Goal: Task Accomplishment & Management: Manage account settings

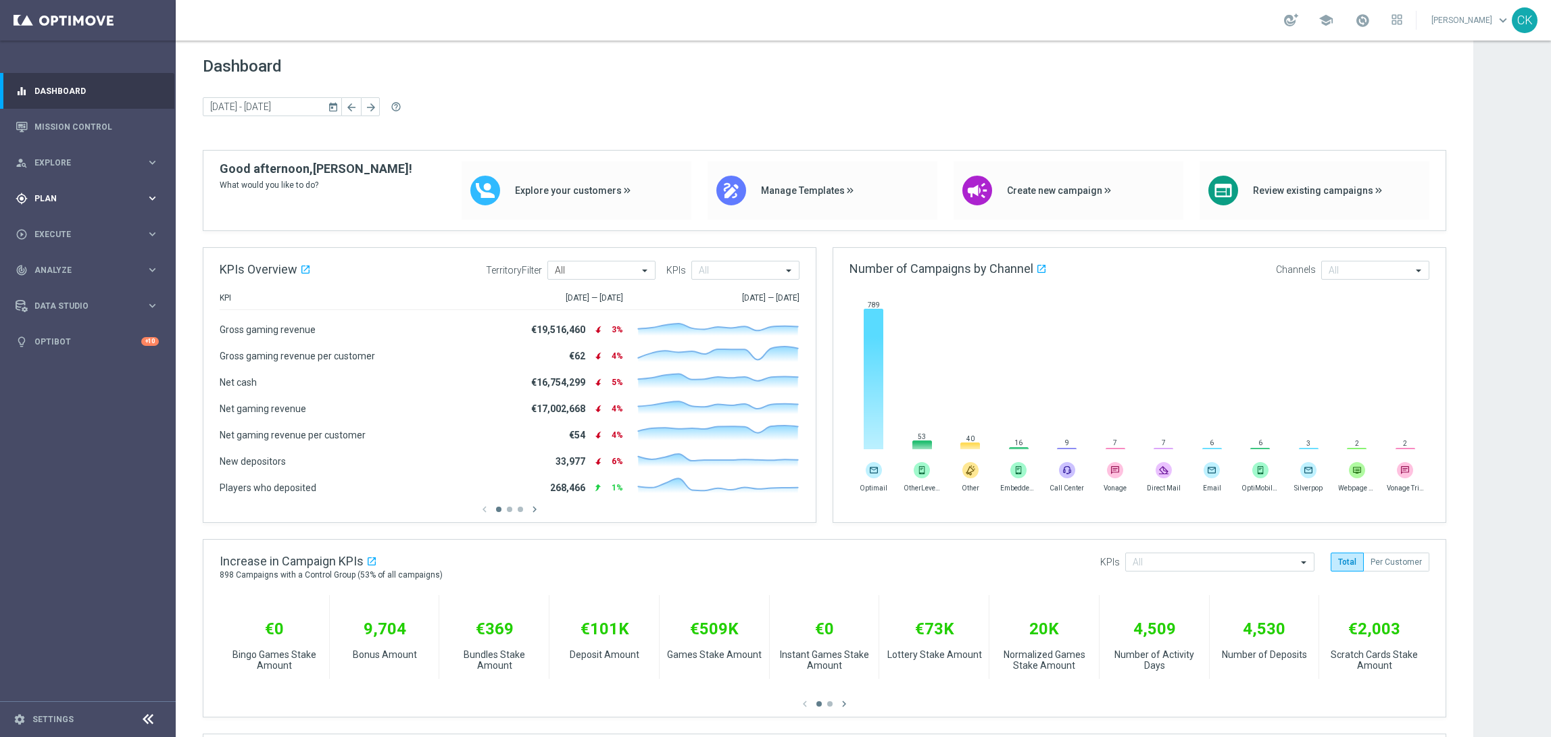
click at [54, 197] on span "Plan" at bounding box center [90, 199] width 112 height 8
click at [66, 264] on span "Templates" at bounding box center [84, 267] width 97 height 8
click at [67, 286] on link "Optimail" at bounding box center [91, 287] width 99 height 11
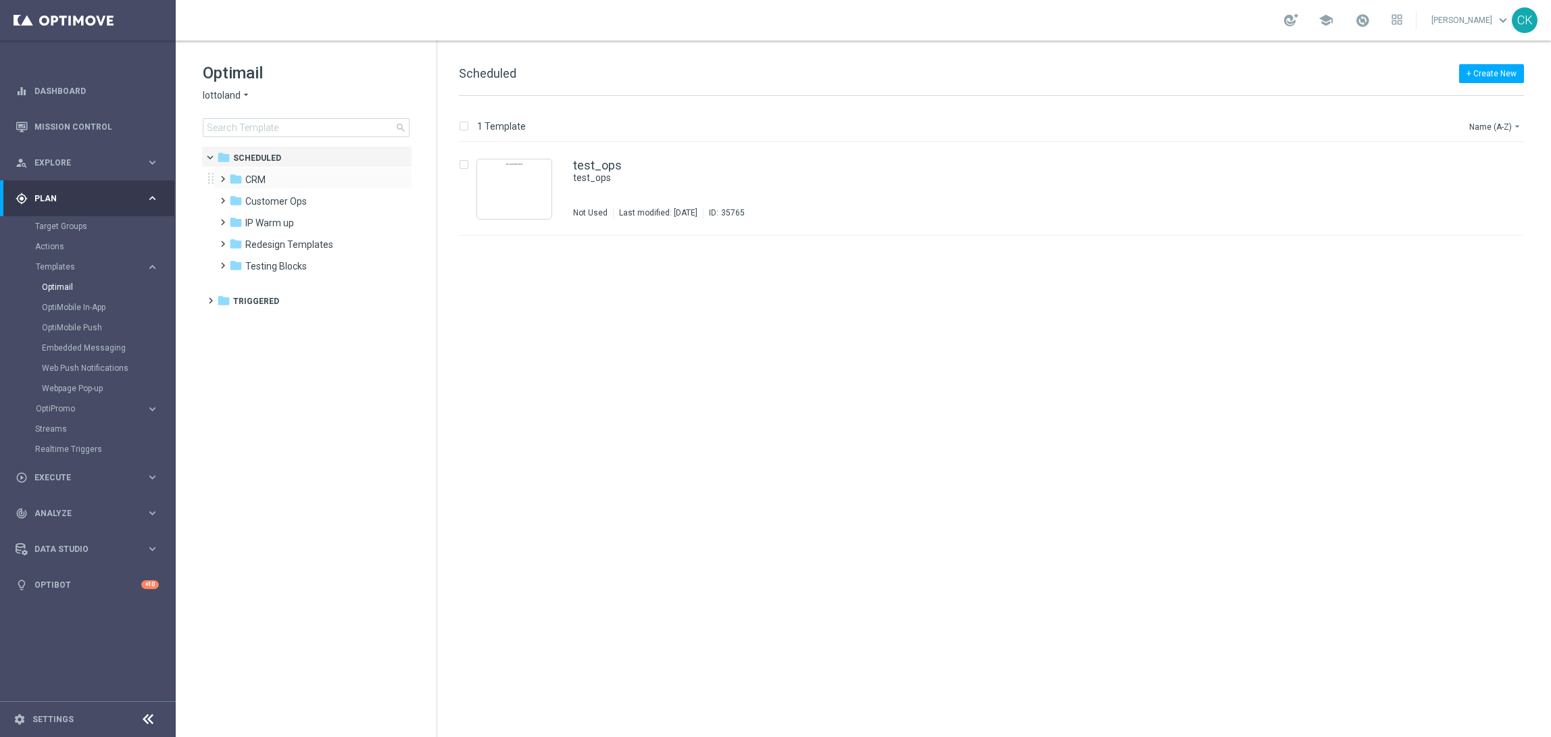
click at [222, 174] on span at bounding box center [220, 172] width 6 height 5
click at [237, 219] on span at bounding box center [233, 216] width 6 height 5
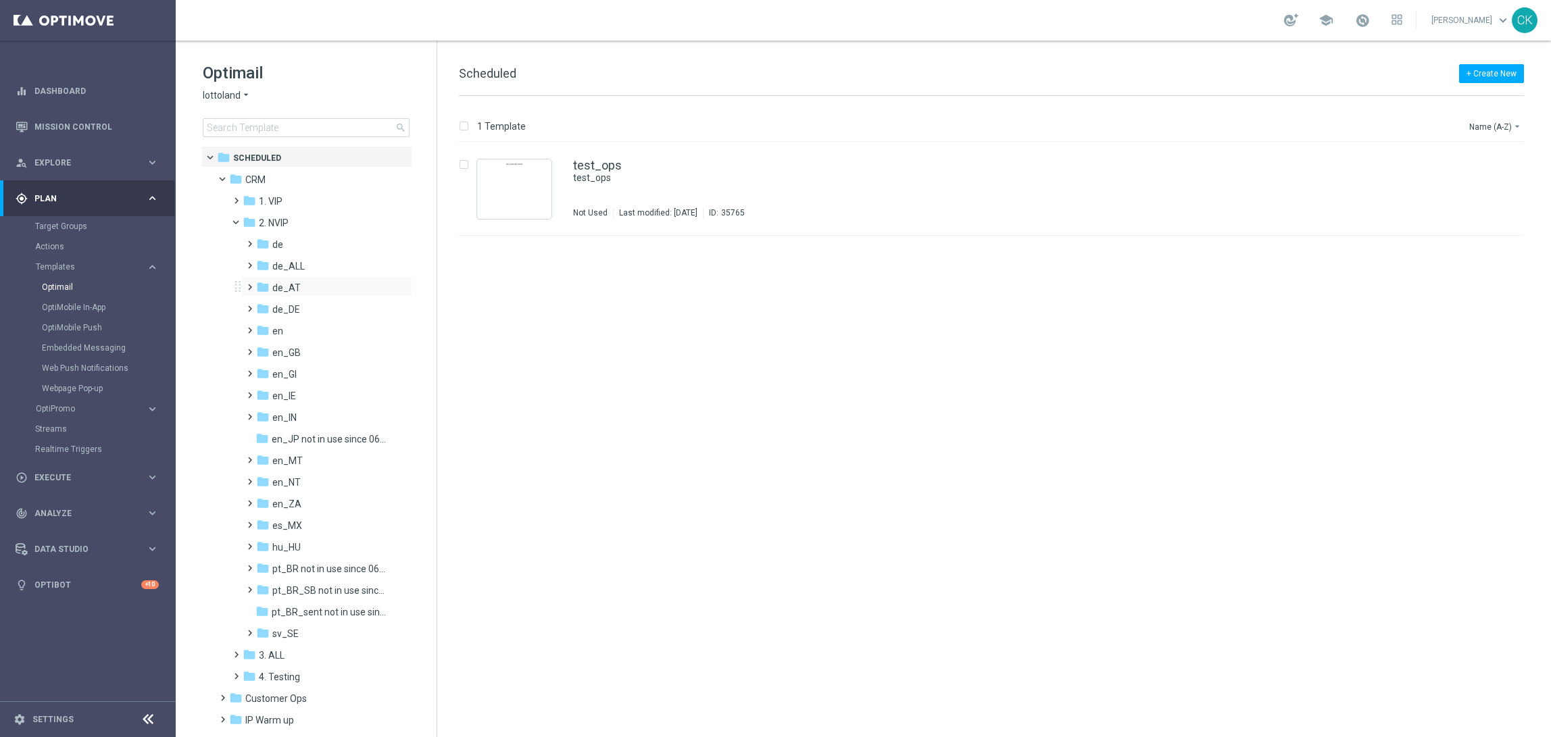
click at [250, 284] on span at bounding box center [247, 280] width 6 height 5
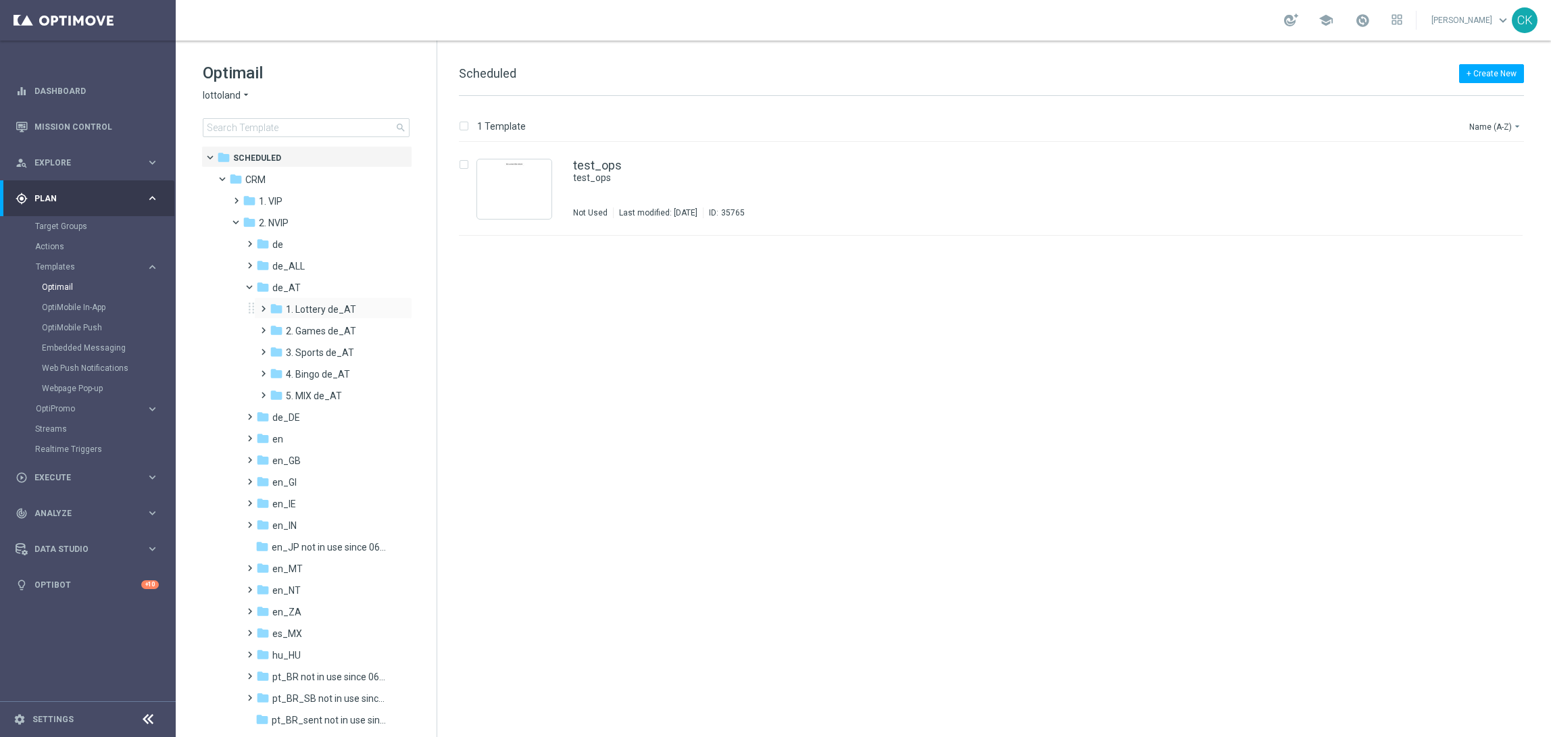
click at [264, 305] on span at bounding box center [260, 302] width 6 height 5
click at [277, 347] on span at bounding box center [274, 345] width 6 height 5
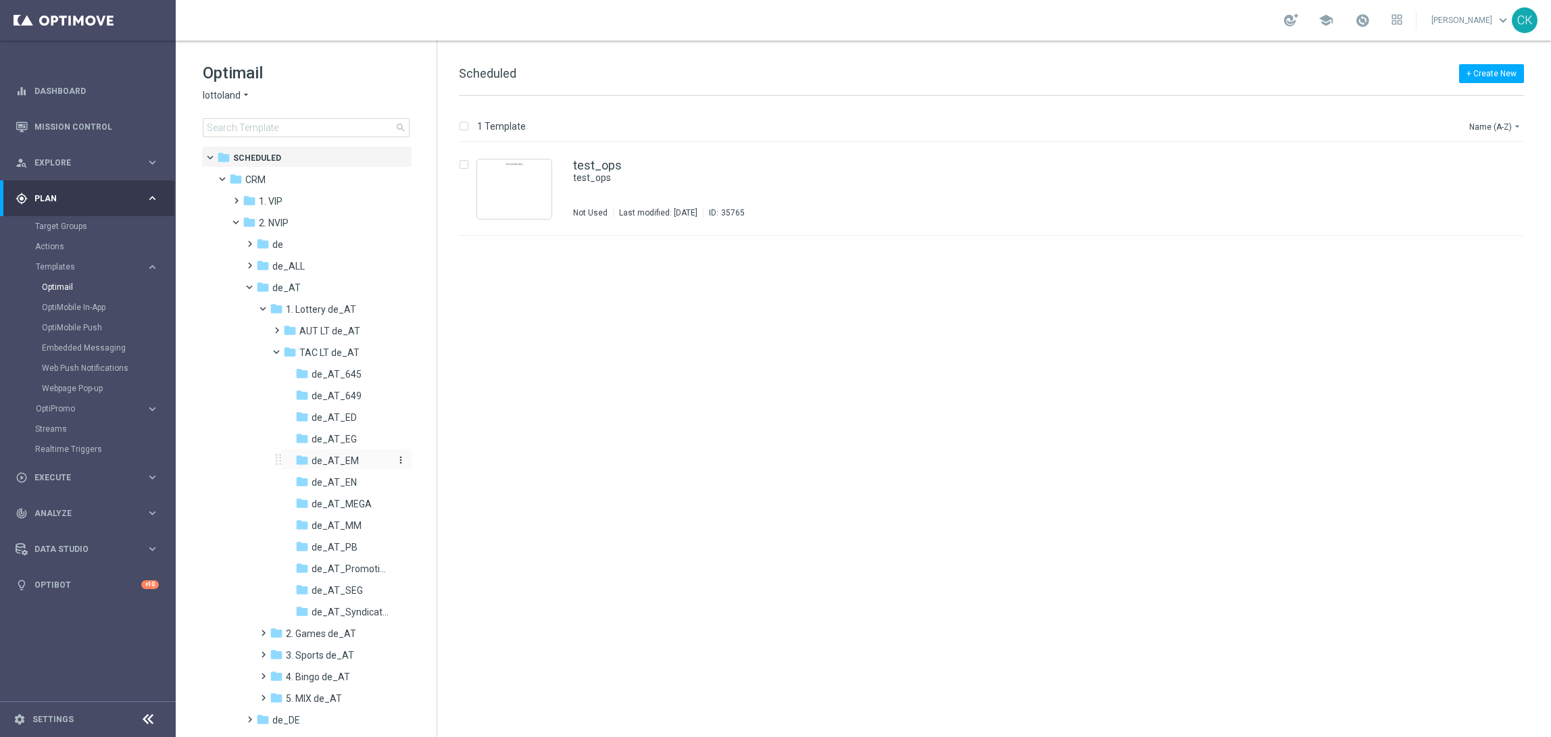
click at [341, 458] on span "de_AT_EM" at bounding box center [335, 461] width 47 height 12
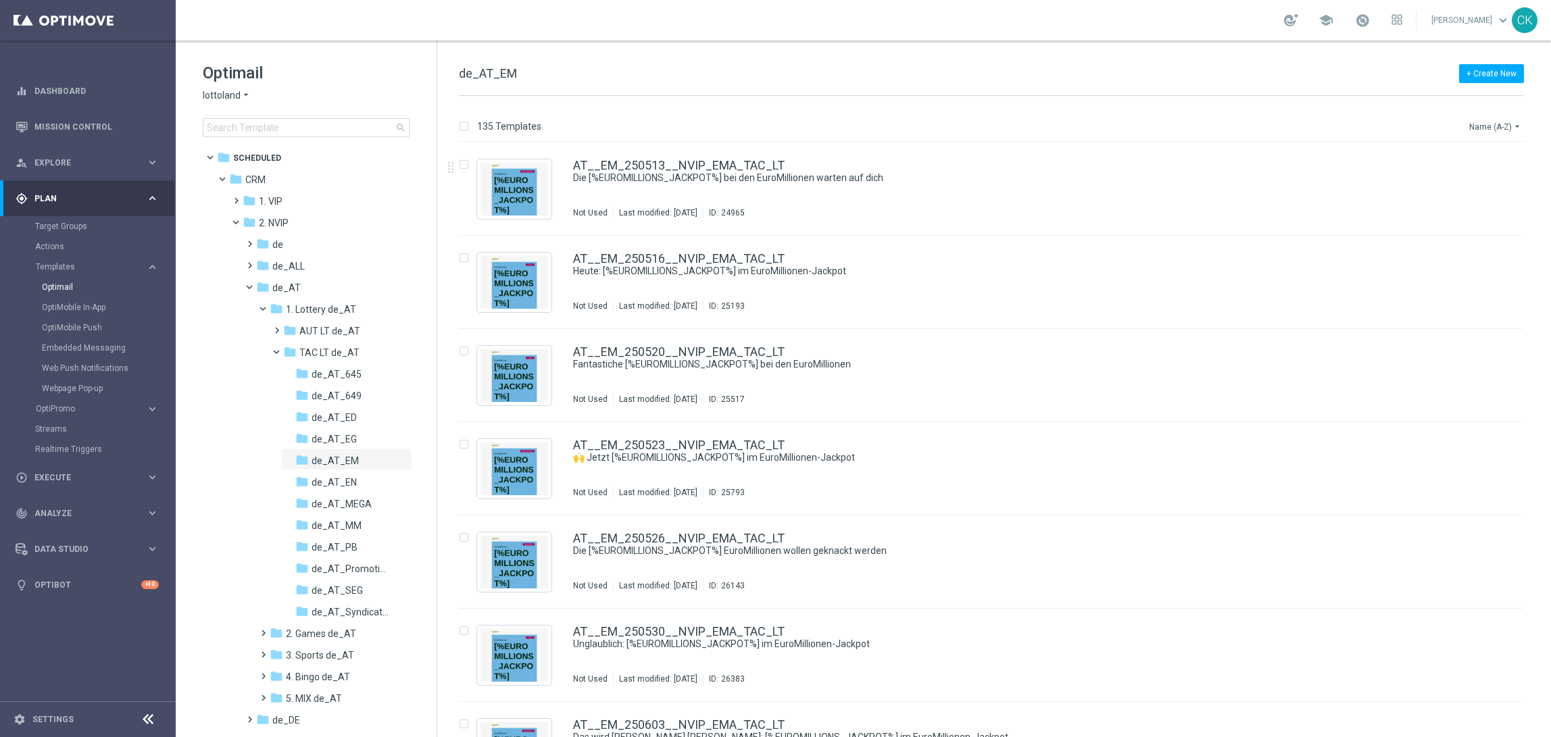
click at [1513, 122] on icon "arrow_drop_down" at bounding box center [1517, 126] width 11 height 11
click at [1477, 189] on span "Date Modified (Newest)" at bounding box center [1472, 186] width 91 height 9
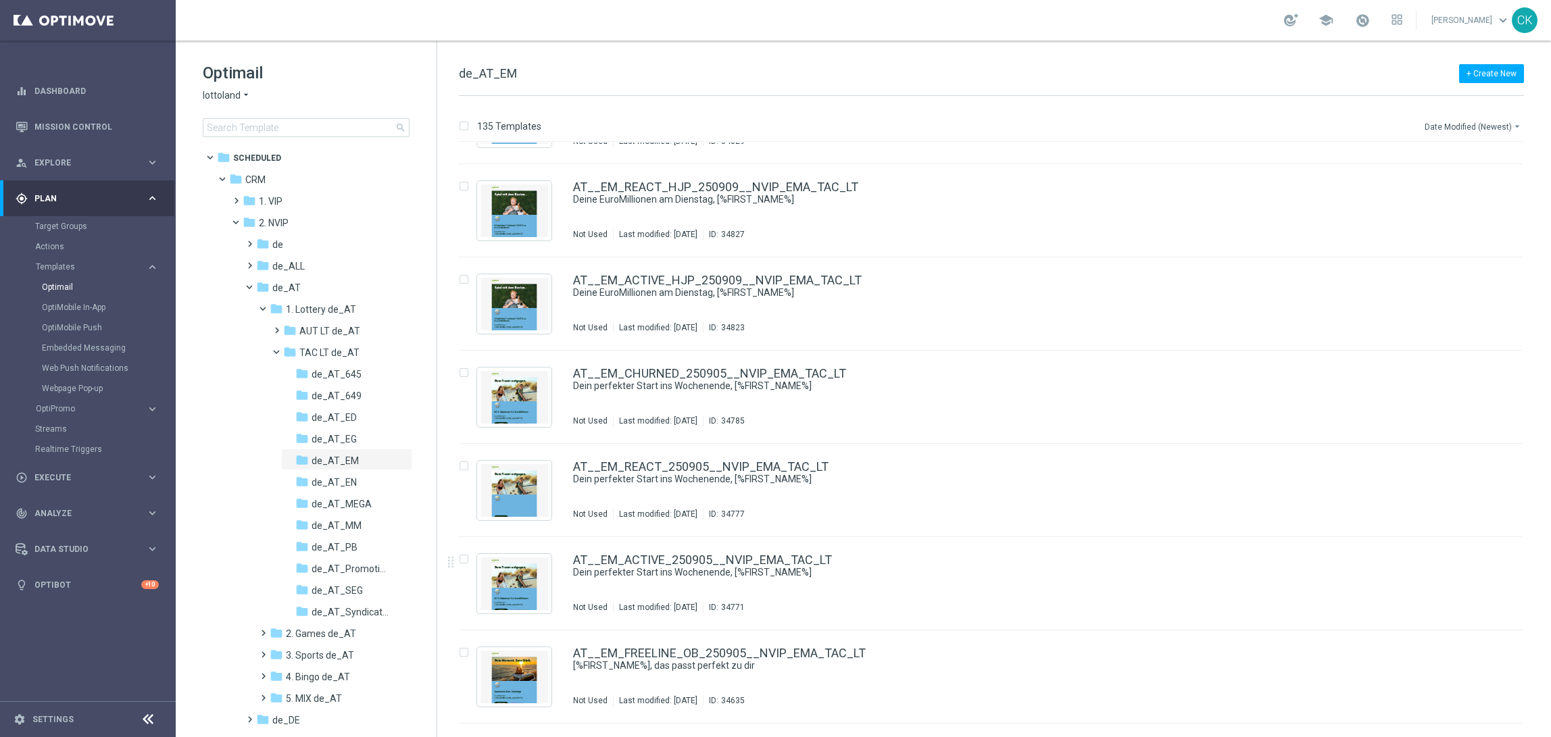
scroll to position [1748, 0]
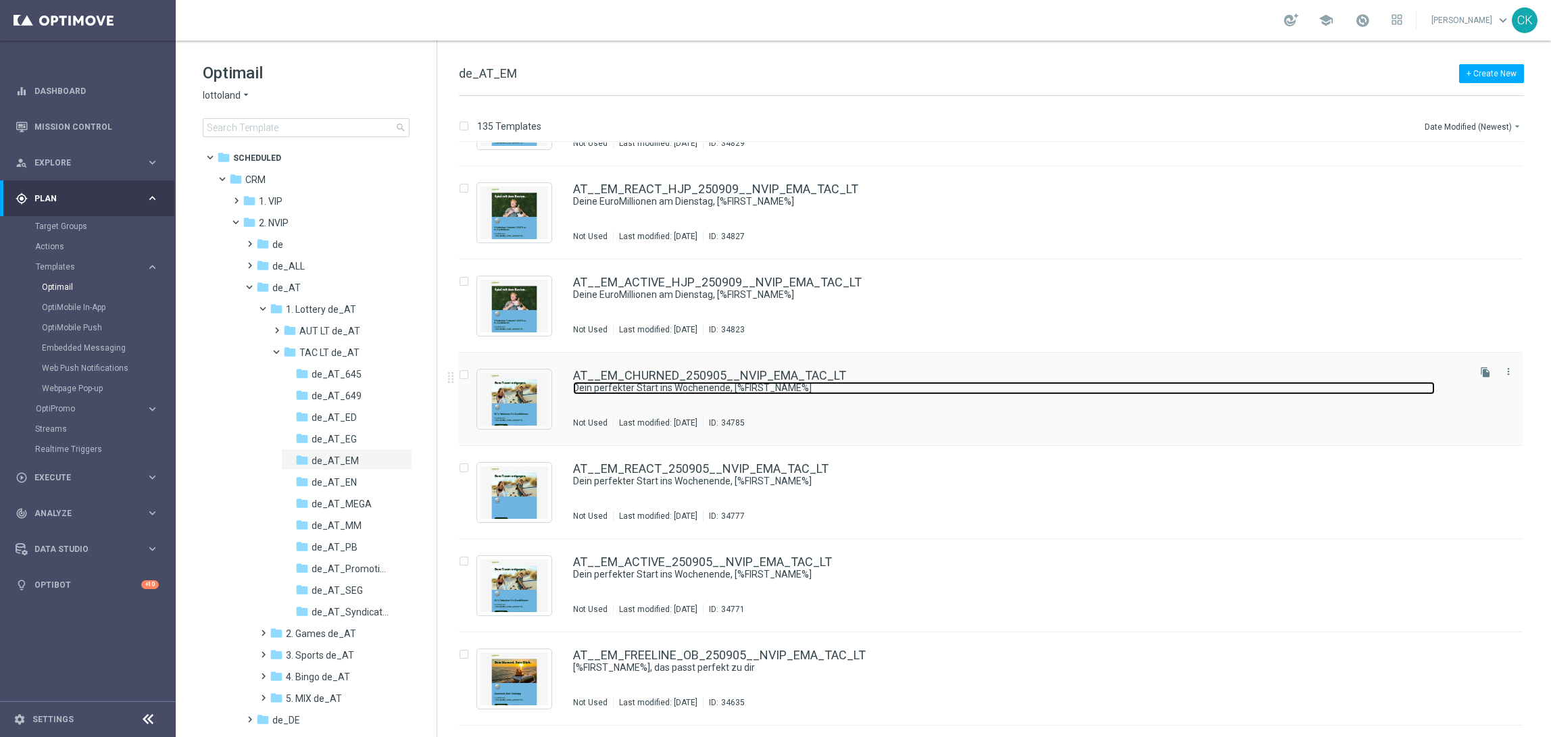
click at [662, 382] on link "Dein perfekter Start ins Wochenende, [%FIRST_NAME%]" at bounding box center [1004, 388] width 862 height 13
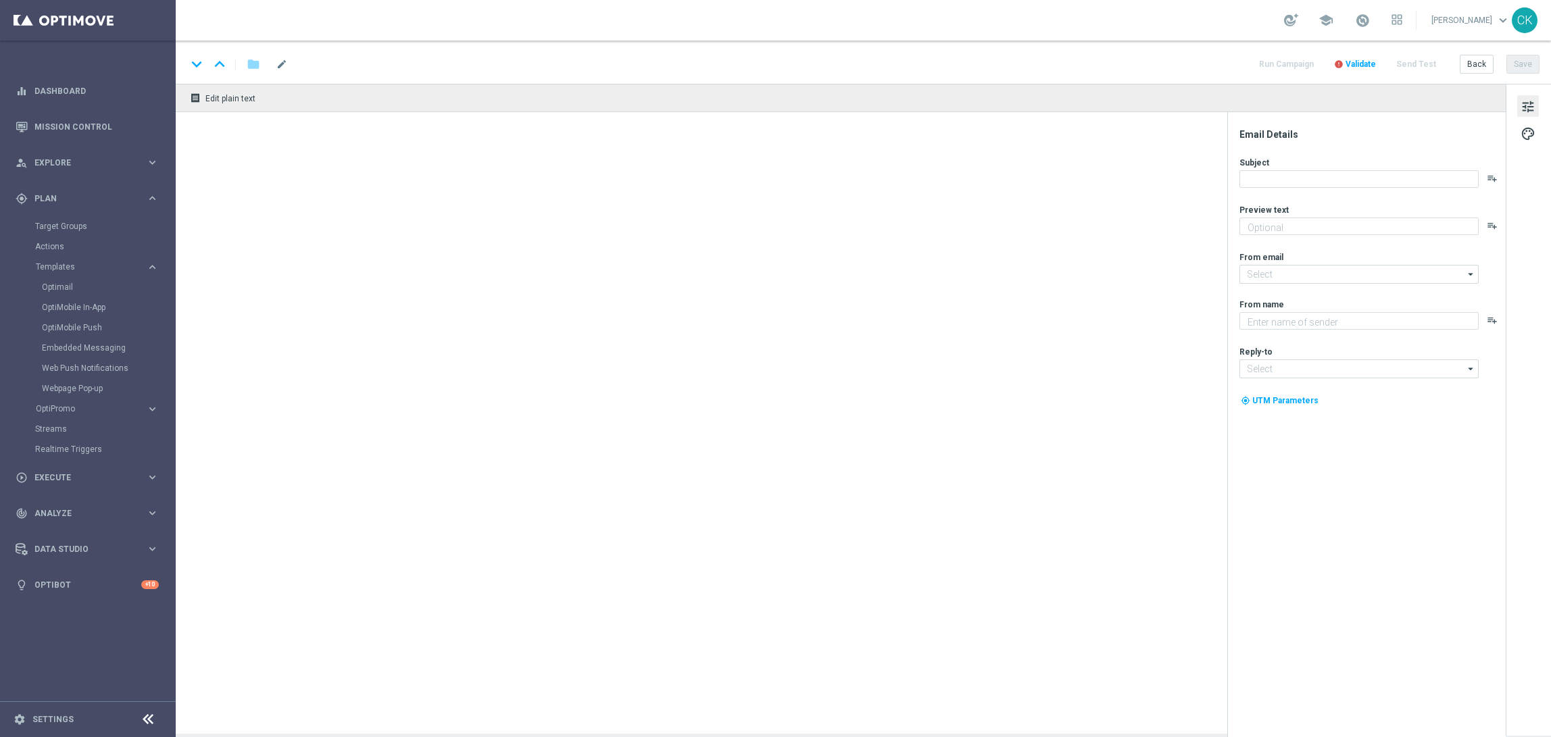
type textarea "50 % [DEMOGRAPHIC_DATA] auf deine EuroMillionen."
type input "[EMAIL_ADDRESS][DOMAIN_NAME]"
type textarea "Lottoland"
type input "[EMAIL_ADDRESS][DOMAIN_NAME]"
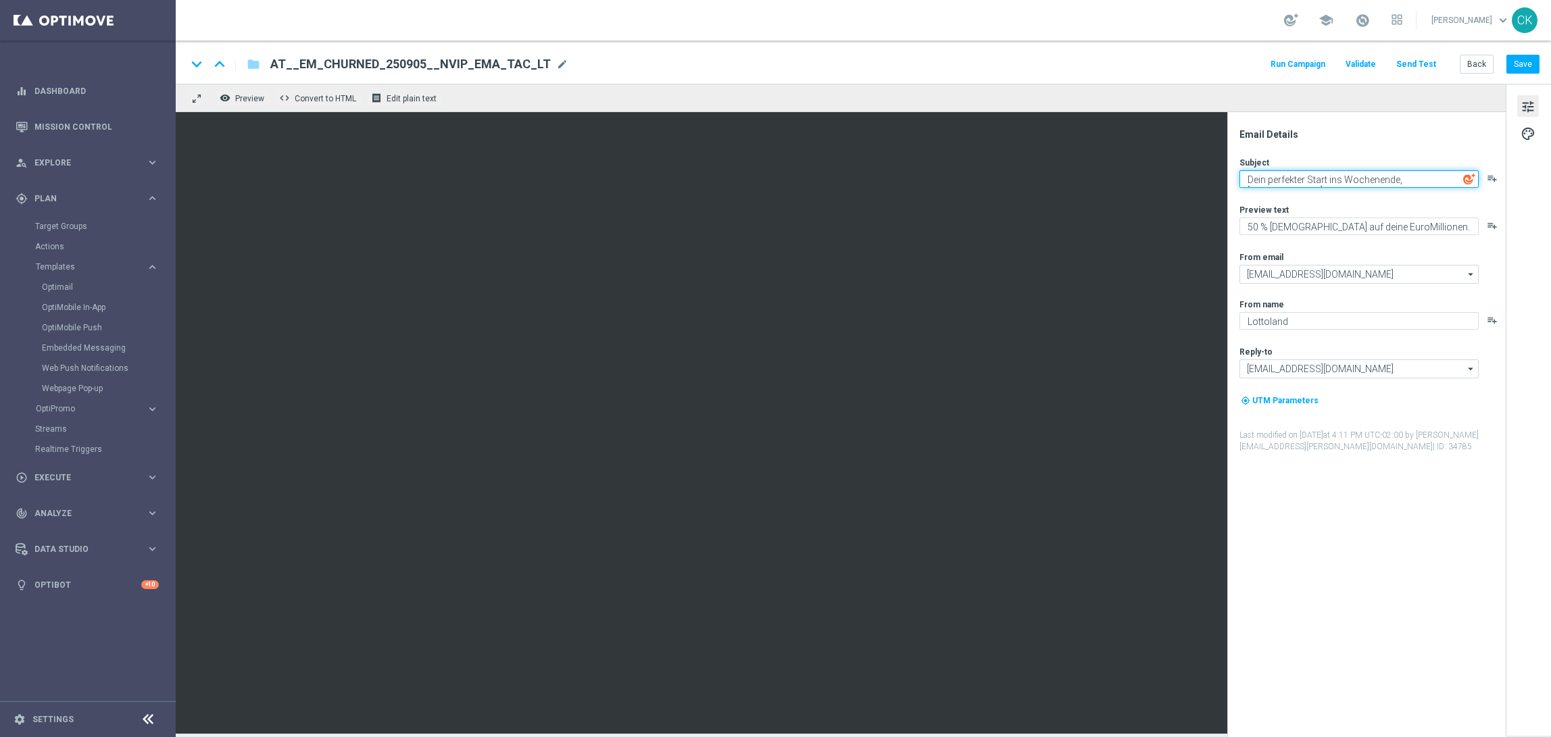
click at [1314, 173] on textarea "Dein perfekter Start ins Wochenende, [%FIRST_NAME%]" at bounding box center [1358, 179] width 239 height 18
click at [1478, 58] on button "Back" at bounding box center [1477, 64] width 34 height 19
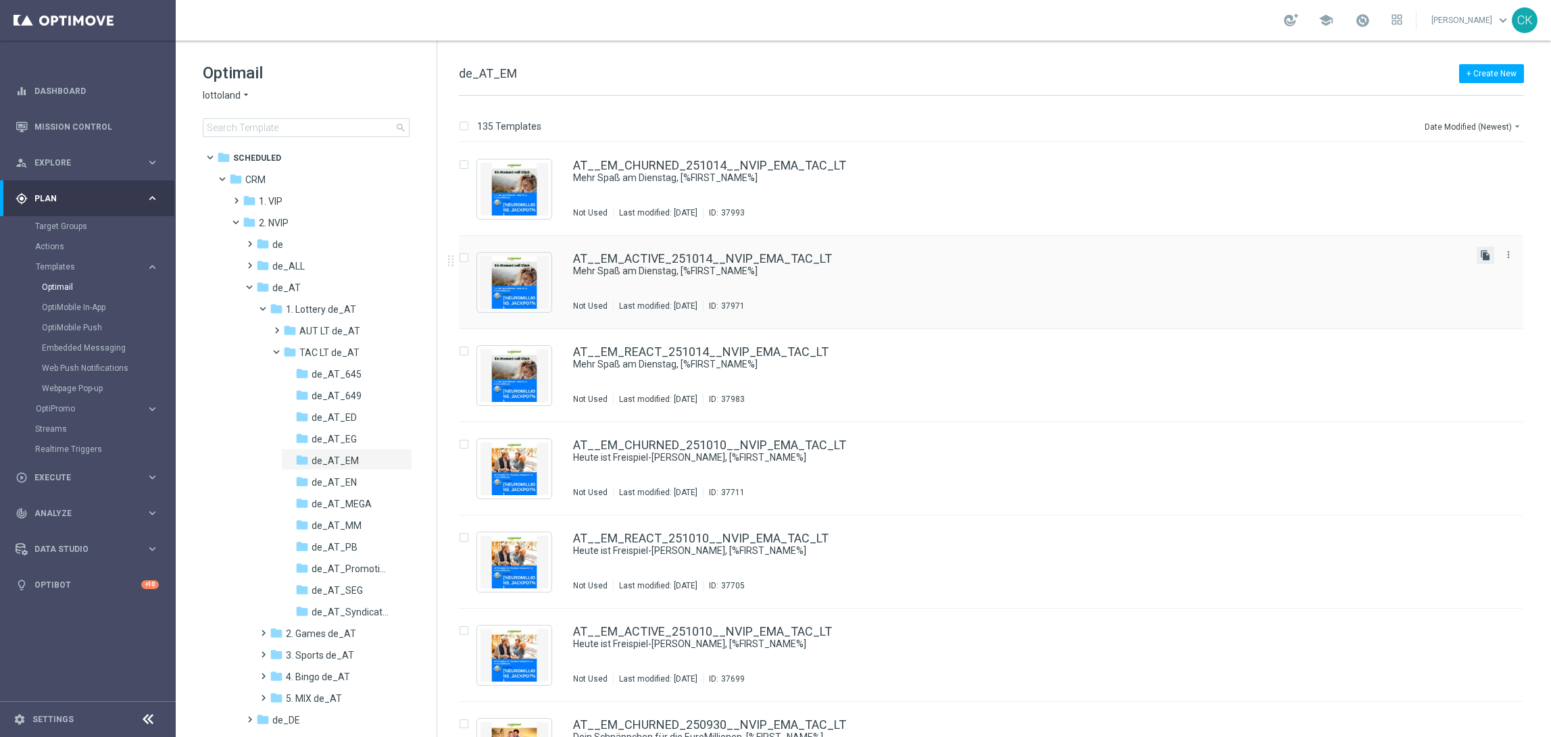
click at [1483, 255] on icon "file_copy" at bounding box center [1485, 255] width 11 height 11
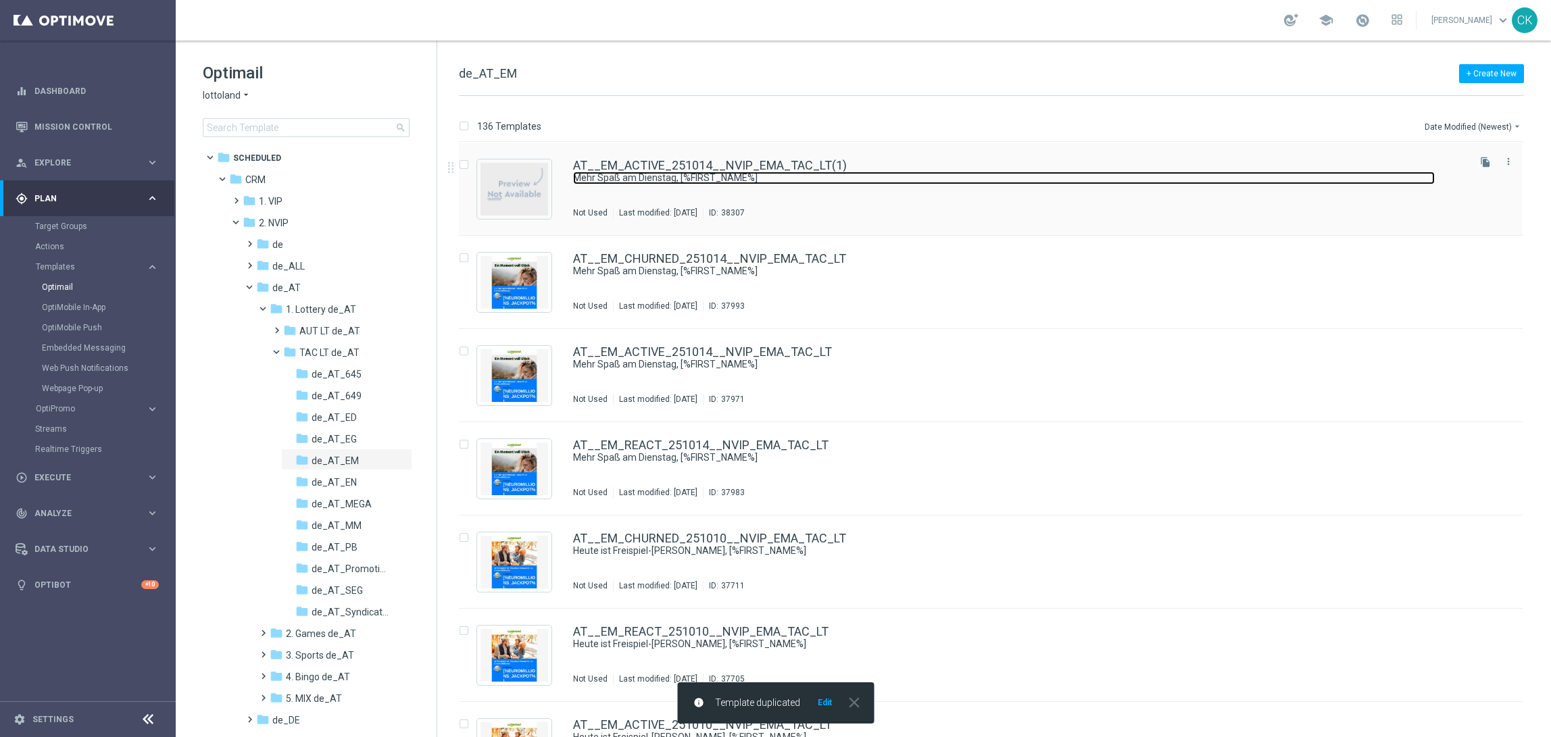
click at [727, 172] on link "Mehr Spaß am Dienstag, [%FIRST_NAME%]" at bounding box center [1004, 178] width 862 height 13
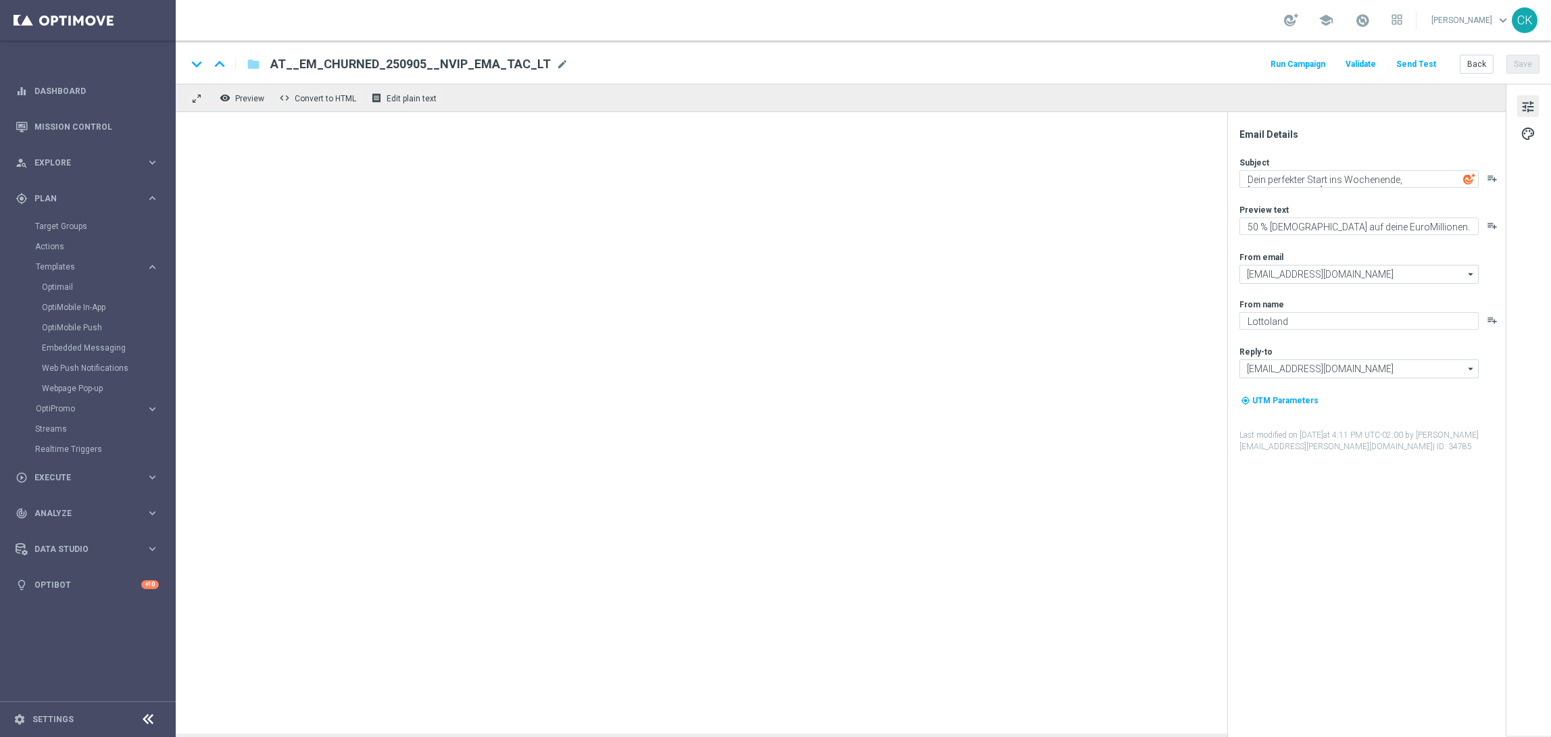
type textarea "Mehr Spaß am Dienstag, [%FIRST_NAME%]"
type textarea "Rubbel GRATIS zu den EuroMillionen."
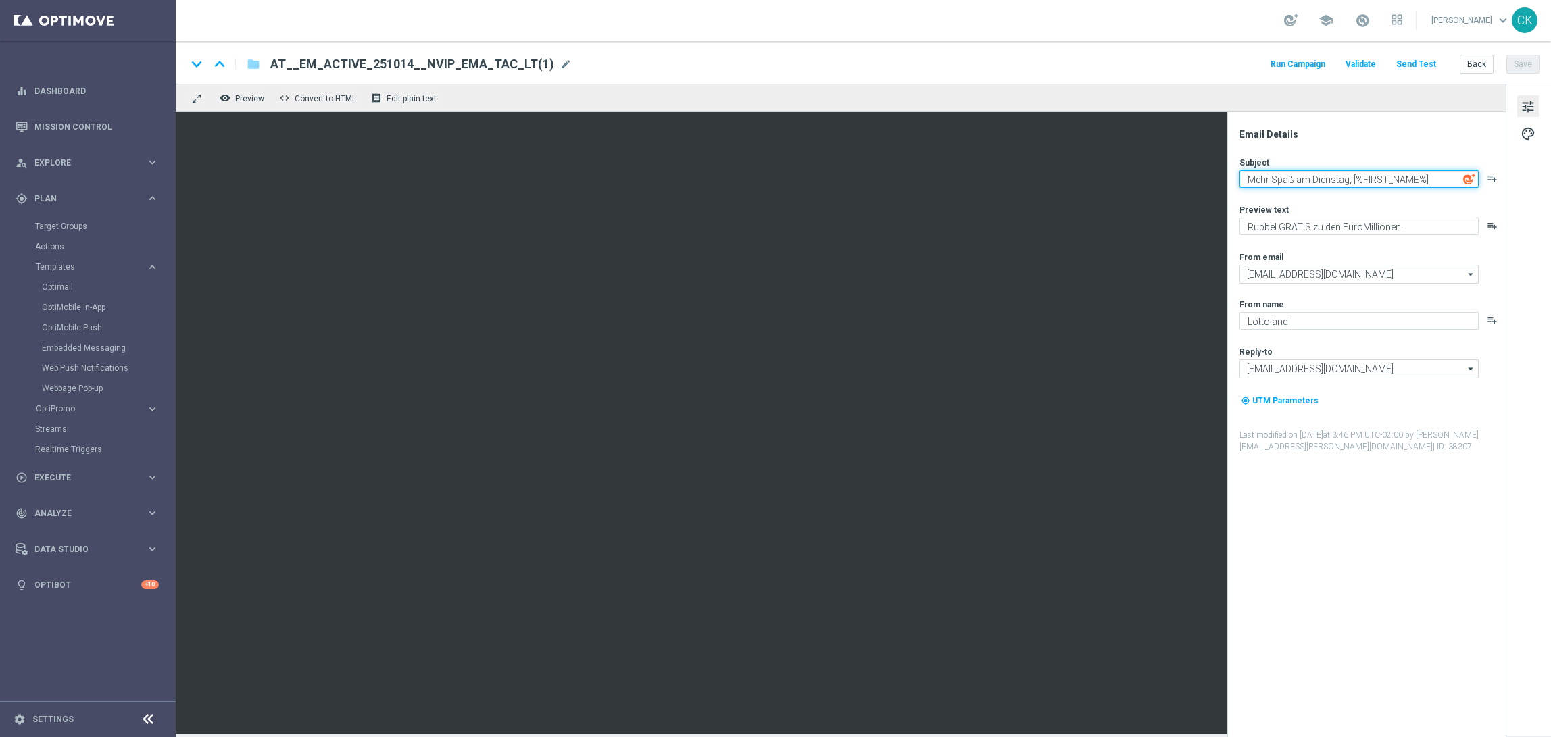
click at [1351, 180] on textarea "Mehr Spaß am Dienstag, [%FIRST_NAME%]" at bounding box center [1358, 179] width 239 height 18
paste textarea "Dein perfekter Start ins Wochenende"
type textarea "Dein perfekter Start ins Wochenende, [%FIRST_NAME%]"
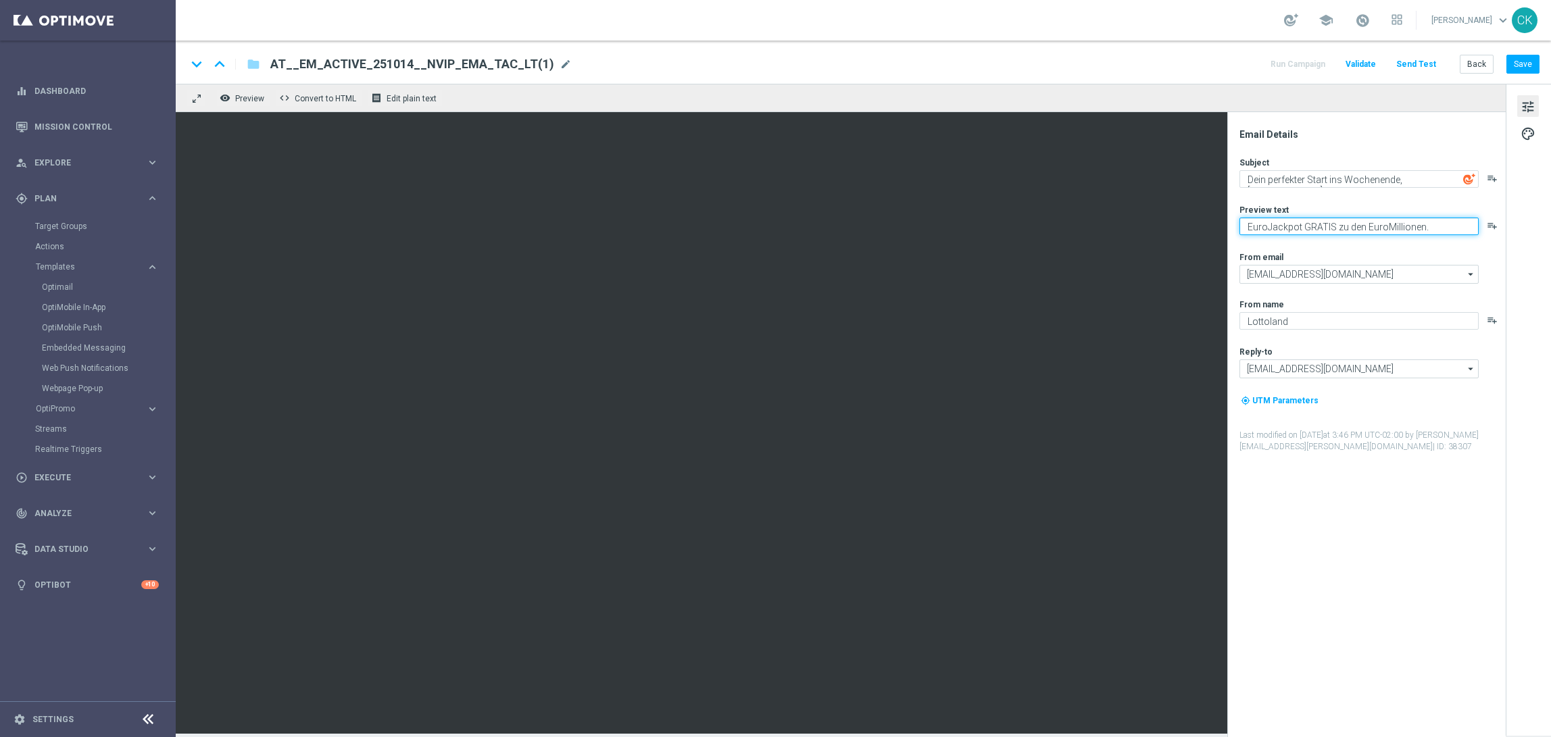
click at [1364, 226] on textarea "EuroJackpot GRATIS zu den EuroMillionen." at bounding box center [1358, 227] width 239 height 18
type textarea "EuroJackpot GRATIS zu deinen EuroMillionen."
click at [548, 72] on div "AT__EM_ACTIVE_251014__NVIP_EMA_TAC_LT(1) mode_edit" at bounding box center [420, 64] width 301 height 18
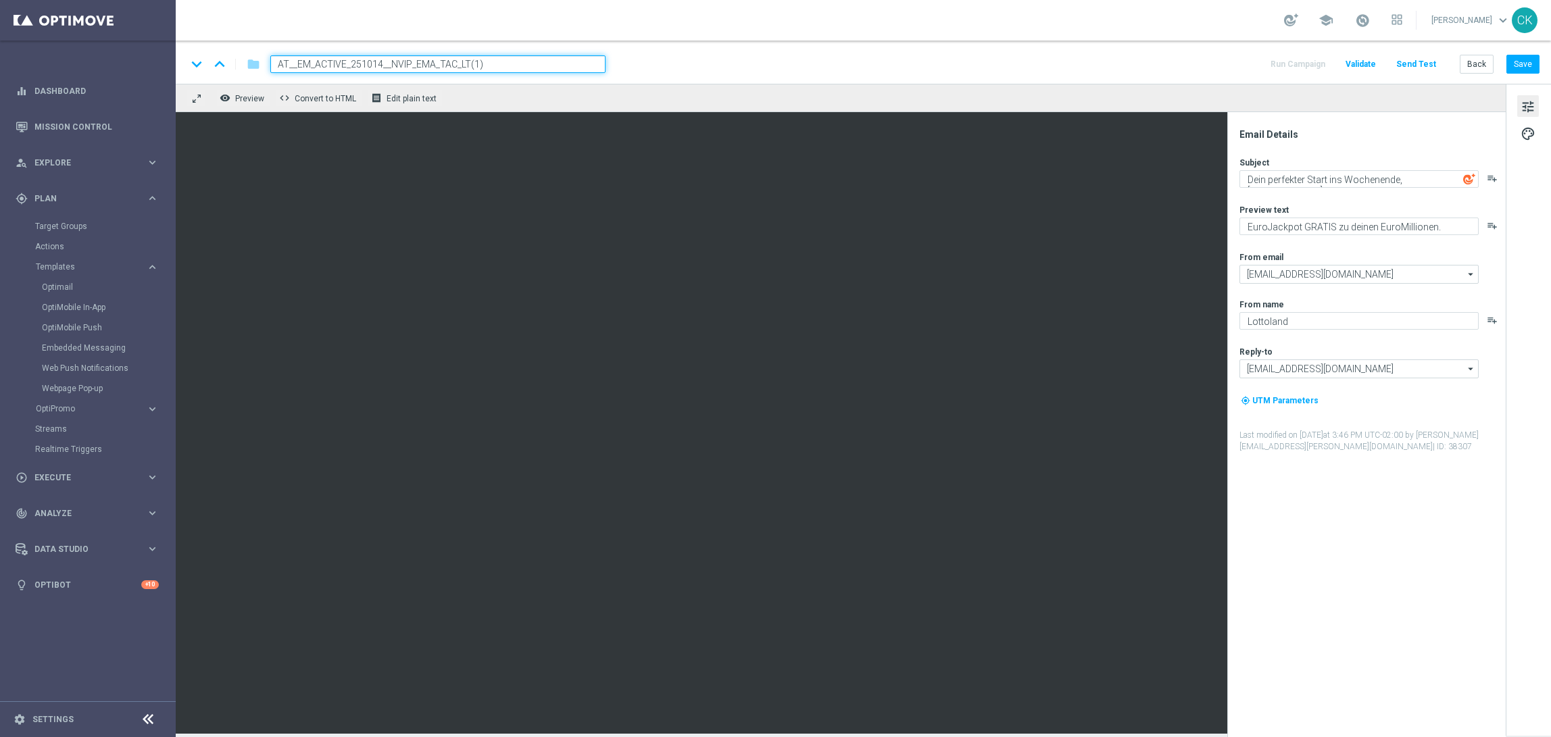
click at [526, 63] on input "AT__EM_ACTIVE_251014__NVIP_EMA_TAC_LT(1)" at bounding box center [437, 64] width 335 height 18
paste input "7__NVIP_EMA_TAC_LT"
type input "AT__EM_ACTIVE_251017__NVIP_EMA_TAC_LT"
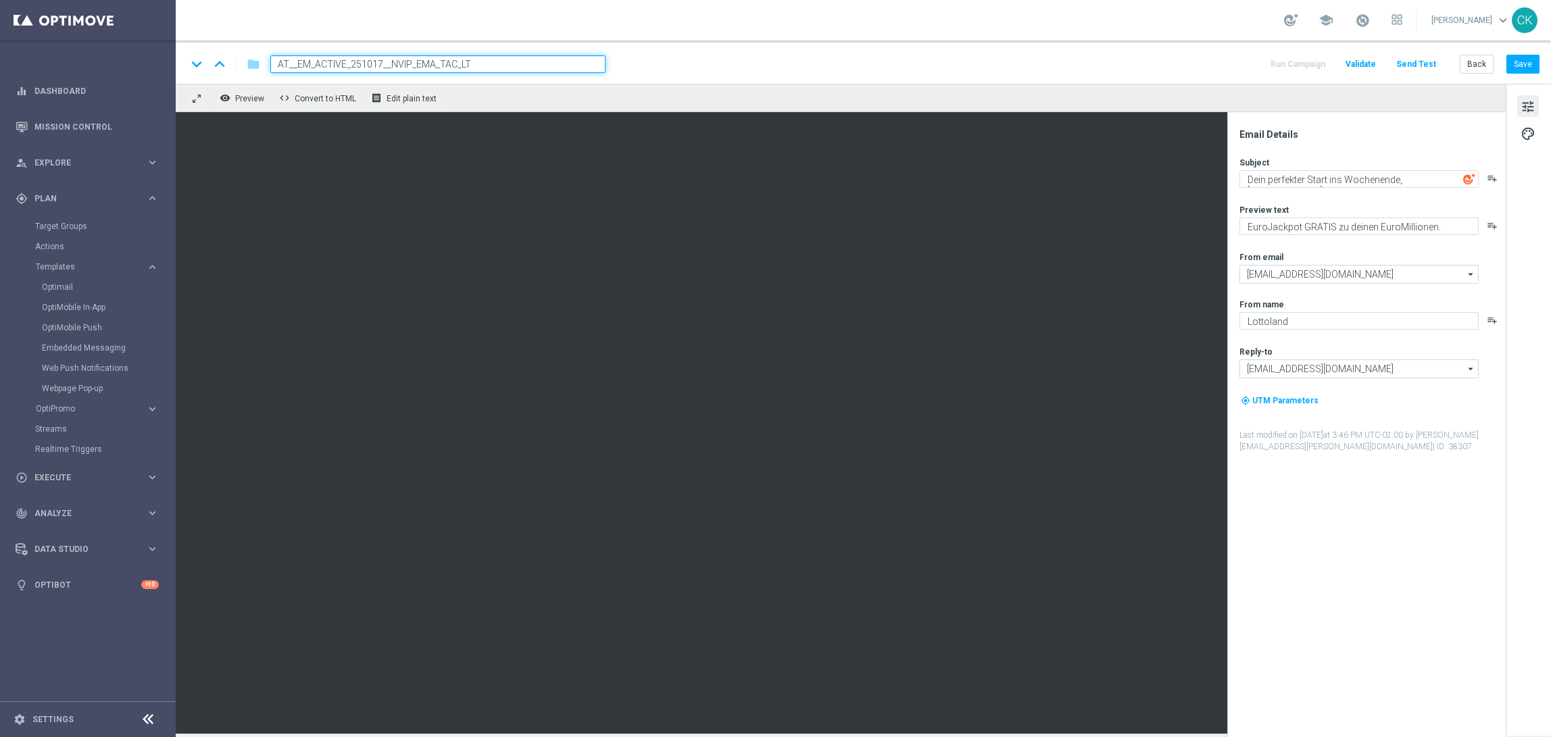
click at [683, 46] on div "keyboard_arrow_down keyboard_arrow_up folder AT__EM_ACTIVE_251017__NVIP_EMA_TAC…" at bounding box center [863, 62] width 1375 height 43
click at [1524, 64] on button "Save" at bounding box center [1522, 64] width 33 height 19
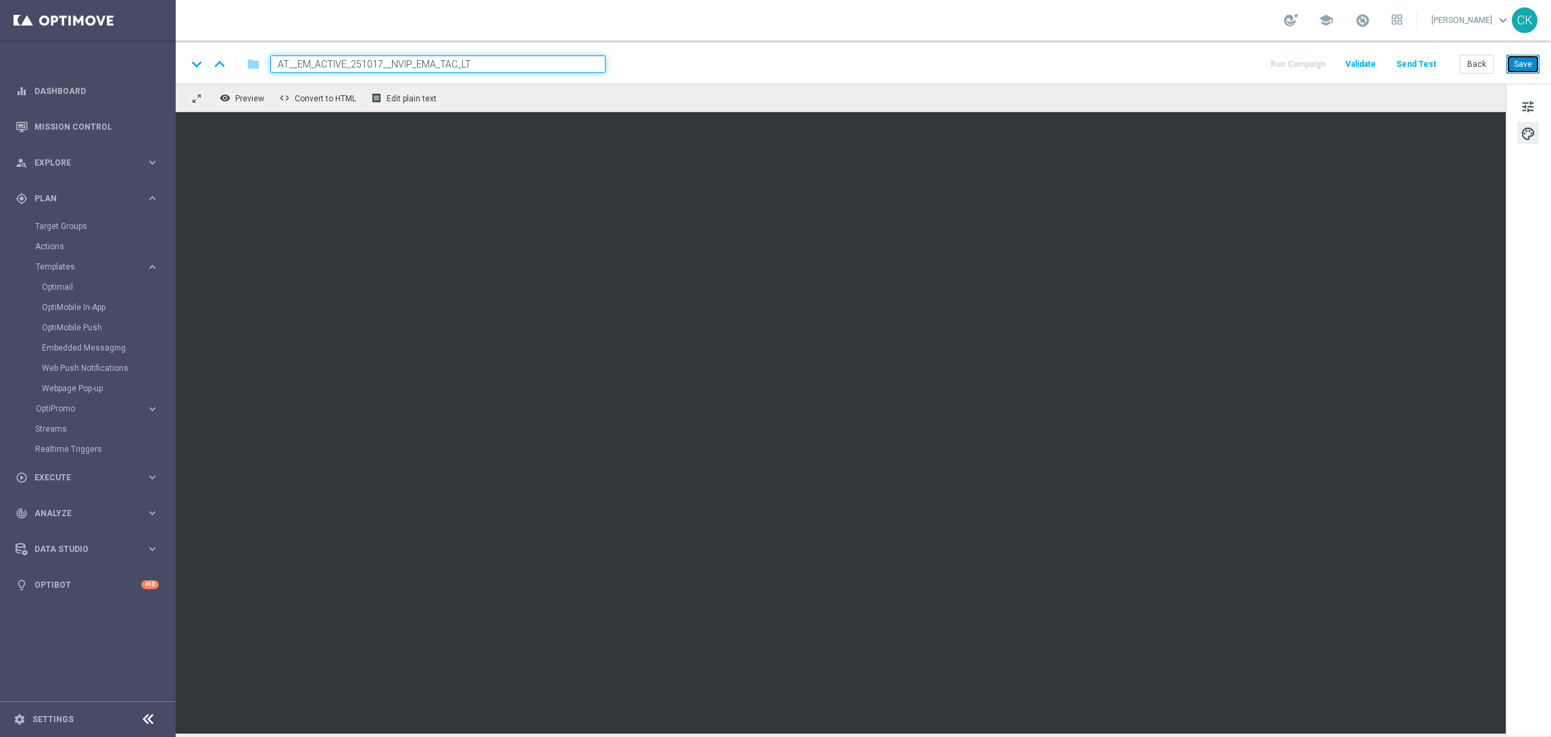
click at [1524, 62] on button "Save" at bounding box center [1522, 64] width 33 height 19
click at [1533, 66] on button "Save" at bounding box center [1522, 64] width 33 height 19
click at [1521, 64] on button "Save" at bounding box center [1522, 64] width 33 height 19
click at [1527, 99] on span "tune" at bounding box center [1528, 107] width 15 height 18
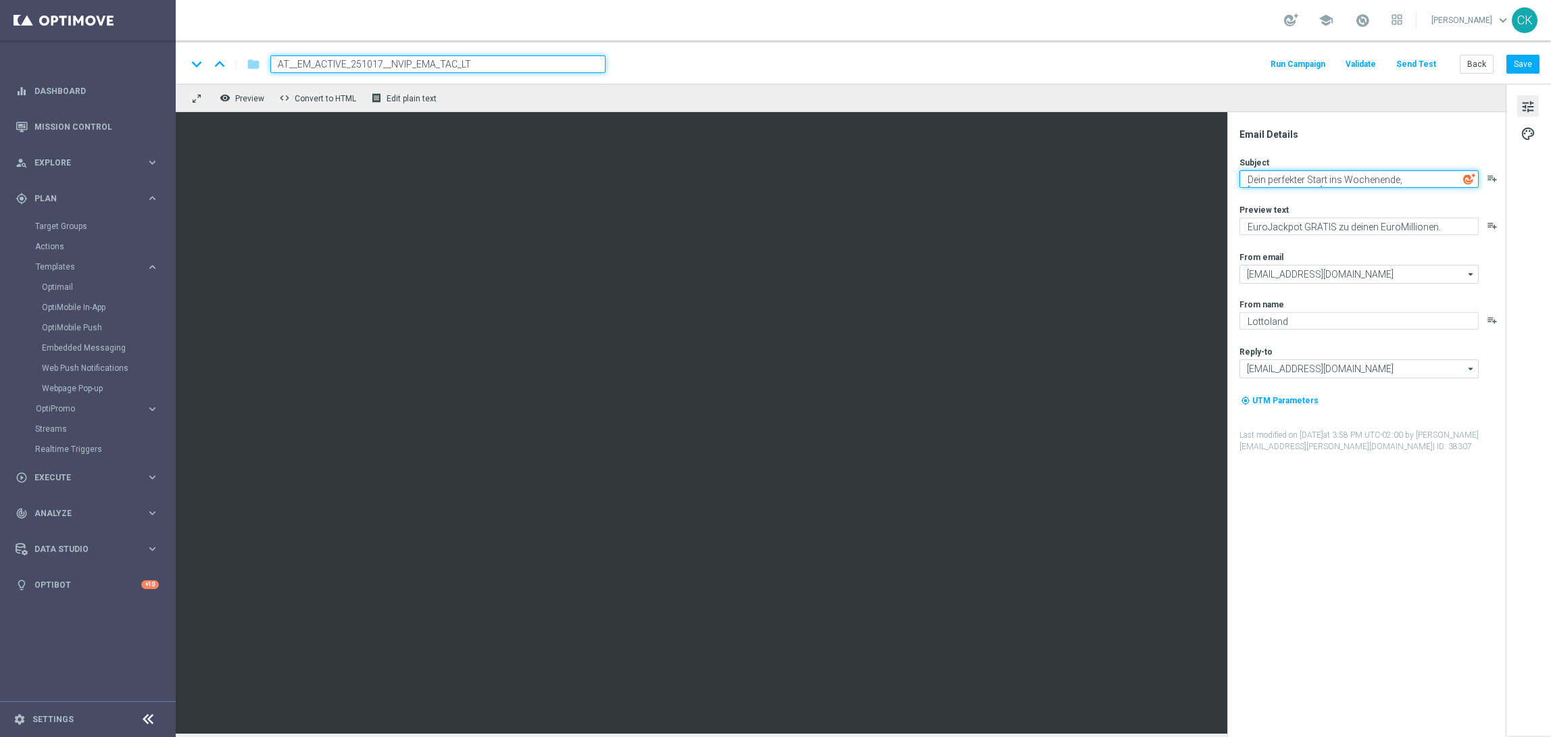
click at [1332, 178] on textarea "Dein perfekter Start ins Wochenende, [%FIRST_NAME%]" at bounding box center [1358, 179] width 239 height 18
click at [1451, 230] on textarea "EuroJackpot GRATIS zu deinen EuroMillionen." at bounding box center [1358, 227] width 239 height 18
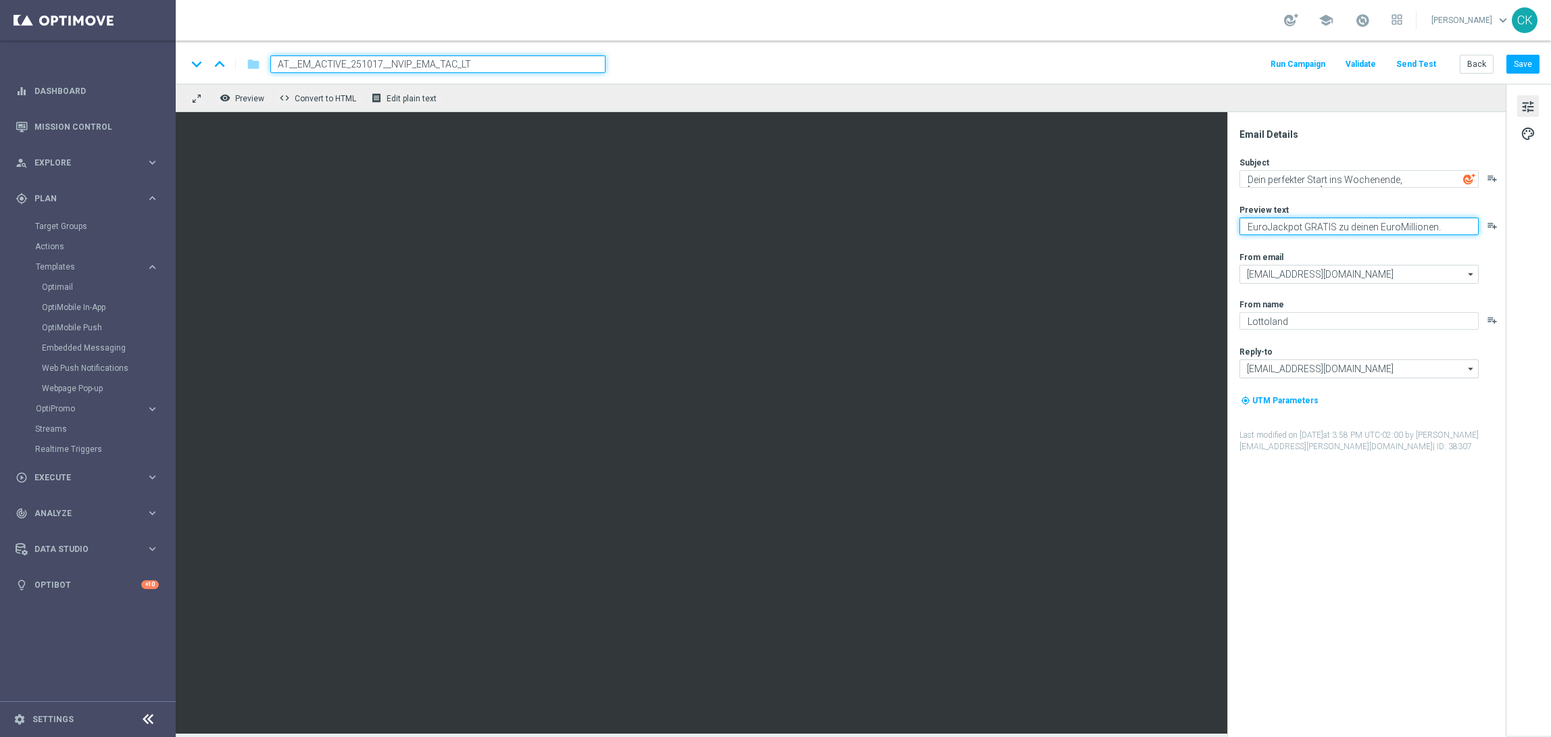
click at [1451, 230] on textarea "EuroJackpot GRATIS zu deinen EuroMillionen." at bounding box center [1358, 227] width 239 height 18
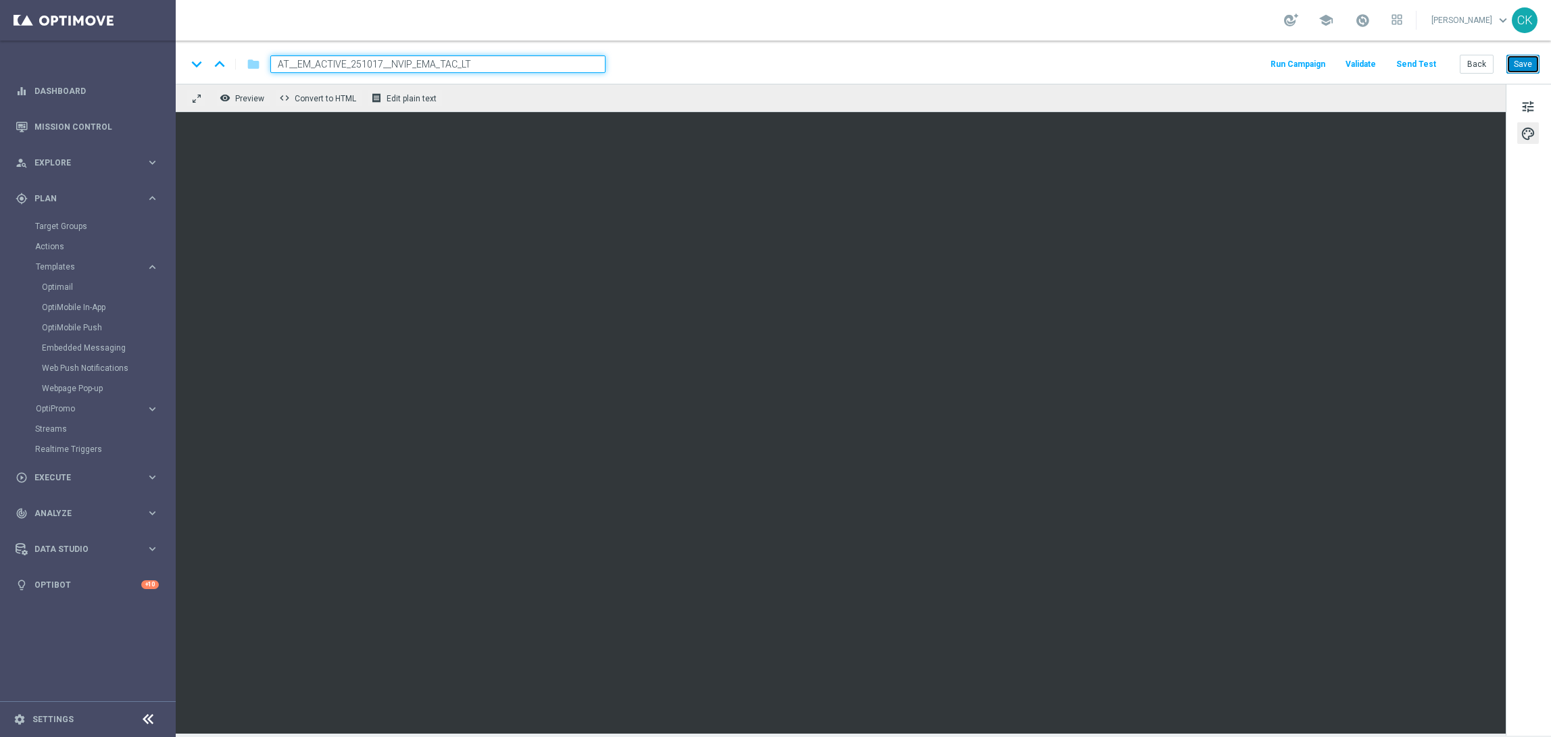
click at [1523, 59] on button "Save" at bounding box center [1522, 64] width 33 height 19
click at [1521, 69] on button "Save" at bounding box center [1522, 64] width 33 height 19
click at [1483, 63] on button "Back" at bounding box center [1477, 64] width 34 height 19
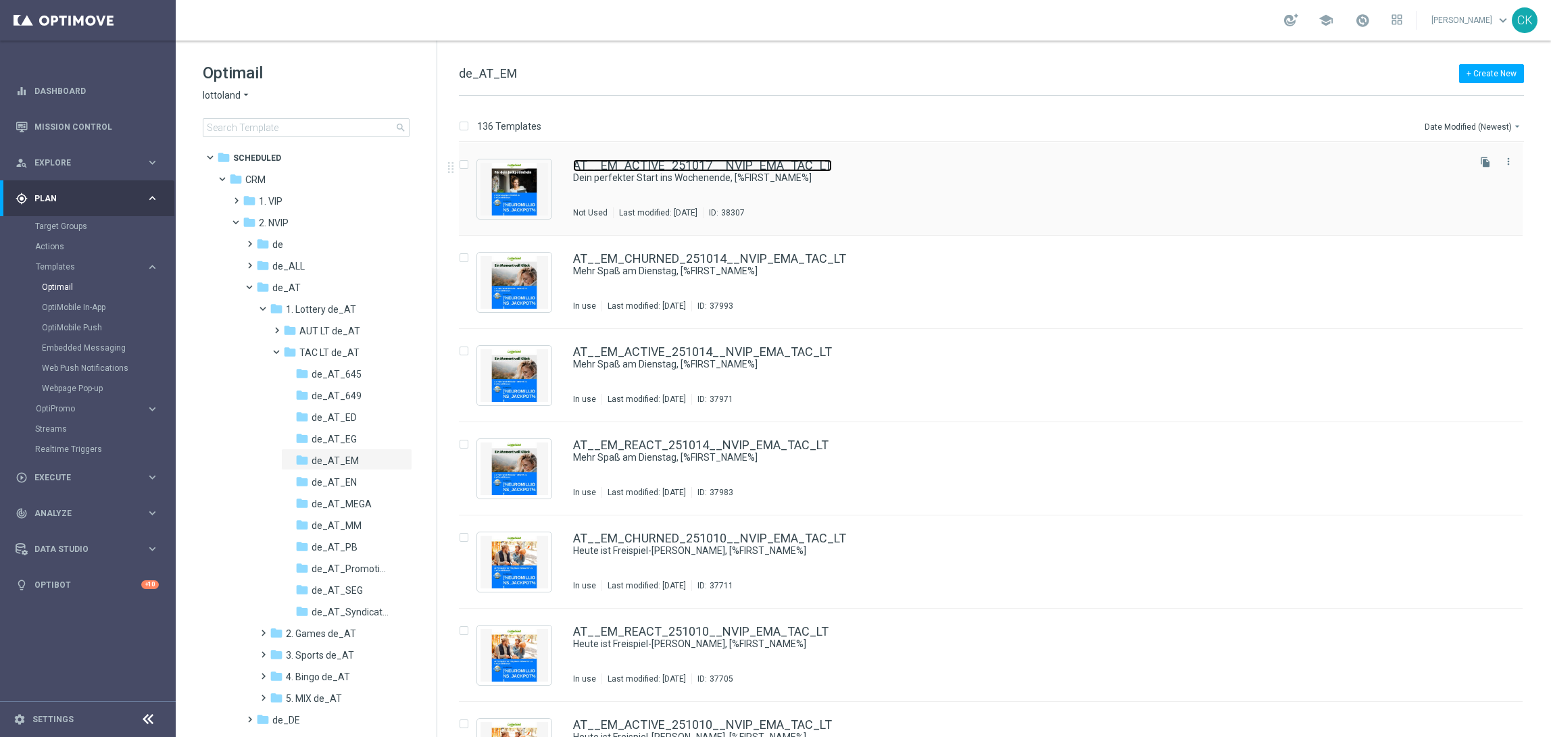
click at [664, 161] on link "AT__EM_ACTIVE_251017__NVIP_EMA_TAC_LT" at bounding box center [702, 165] width 259 height 12
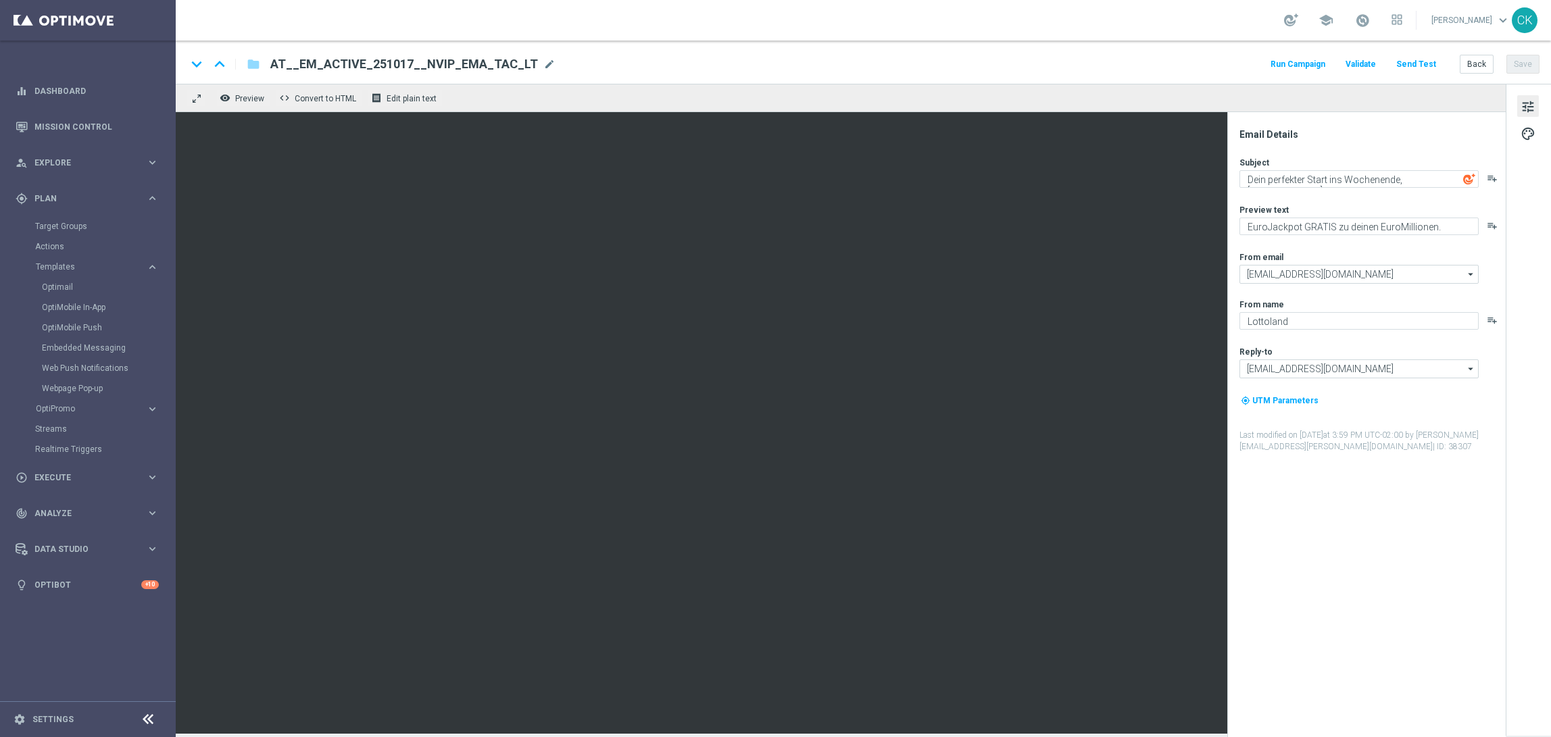
click at [1421, 61] on button "Send Test" at bounding box center [1416, 64] width 44 height 18
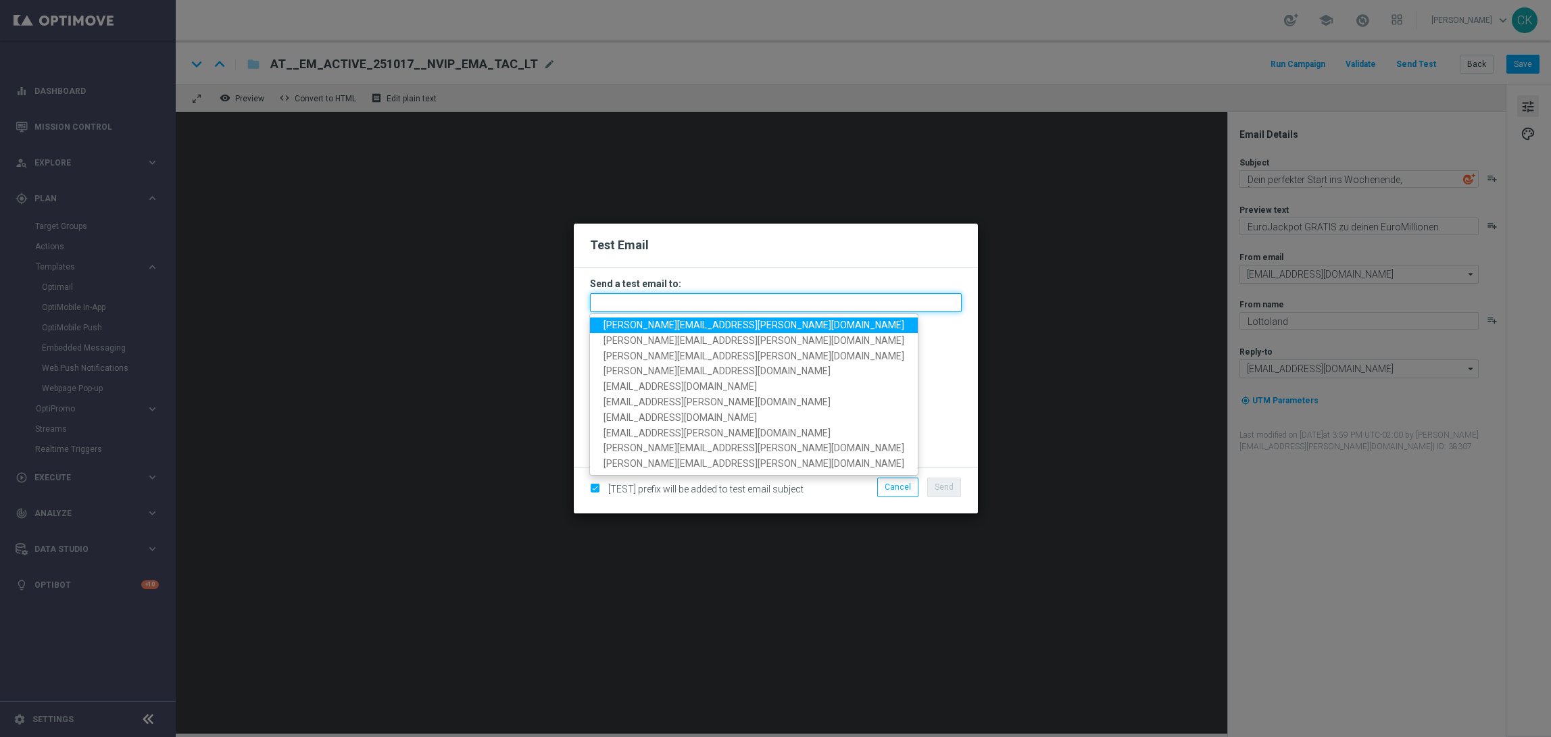
click at [735, 297] on input "text" at bounding box center [776, 302] width 372 height 19
click at [700, 326] on span "[PERSON_NAME][EMAIL_ADDRESS][PERSON_NAME][DOMAIN_NAME]" at bounding box center [754, 325] width 301 height 11
type input "[PERSON_NAME][EMAIL_ADDRESS][PERSON_NAME][DOMAIN_NAME]"
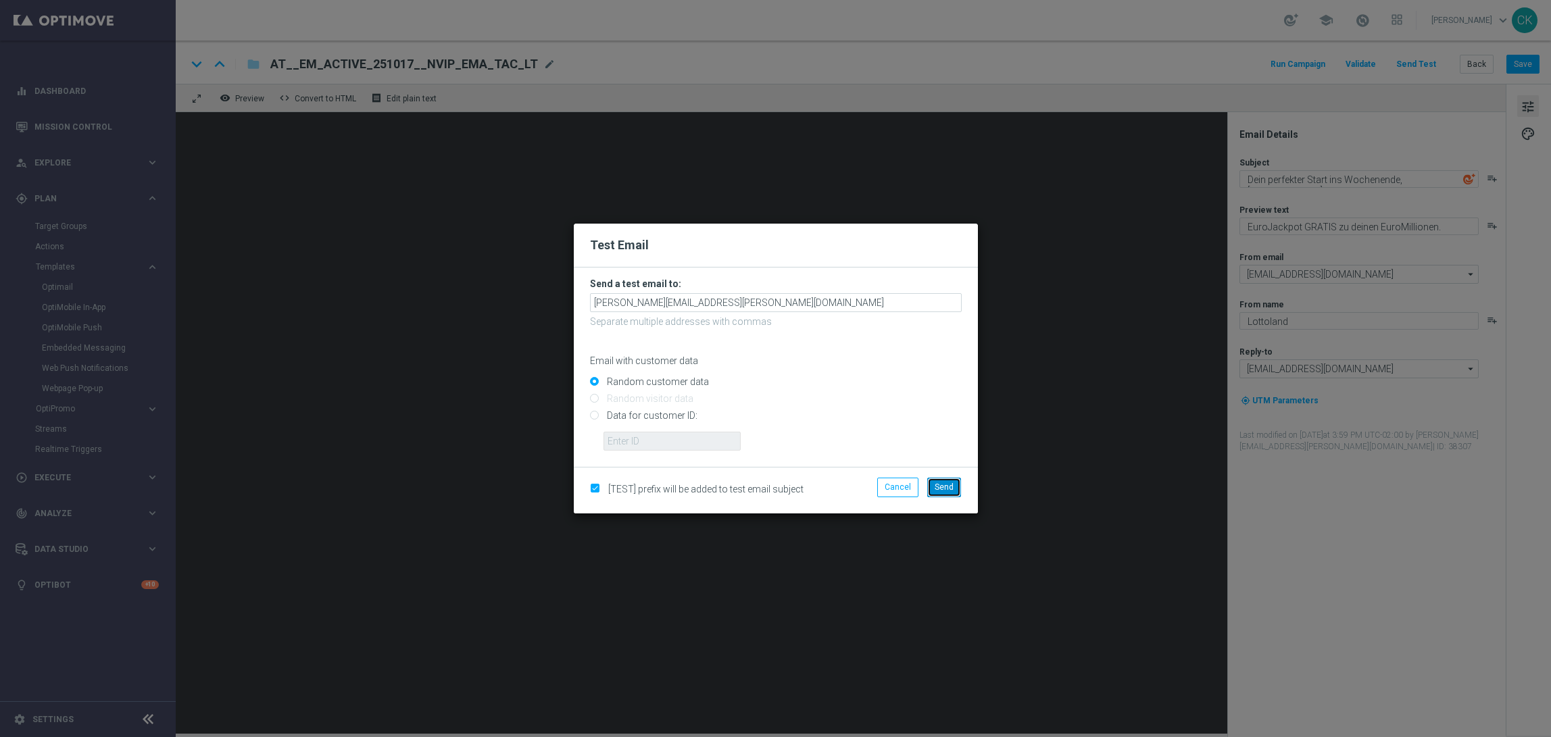
click at [949, 488] on span "Send" at bounding box center [944, 487] width 19 height 9
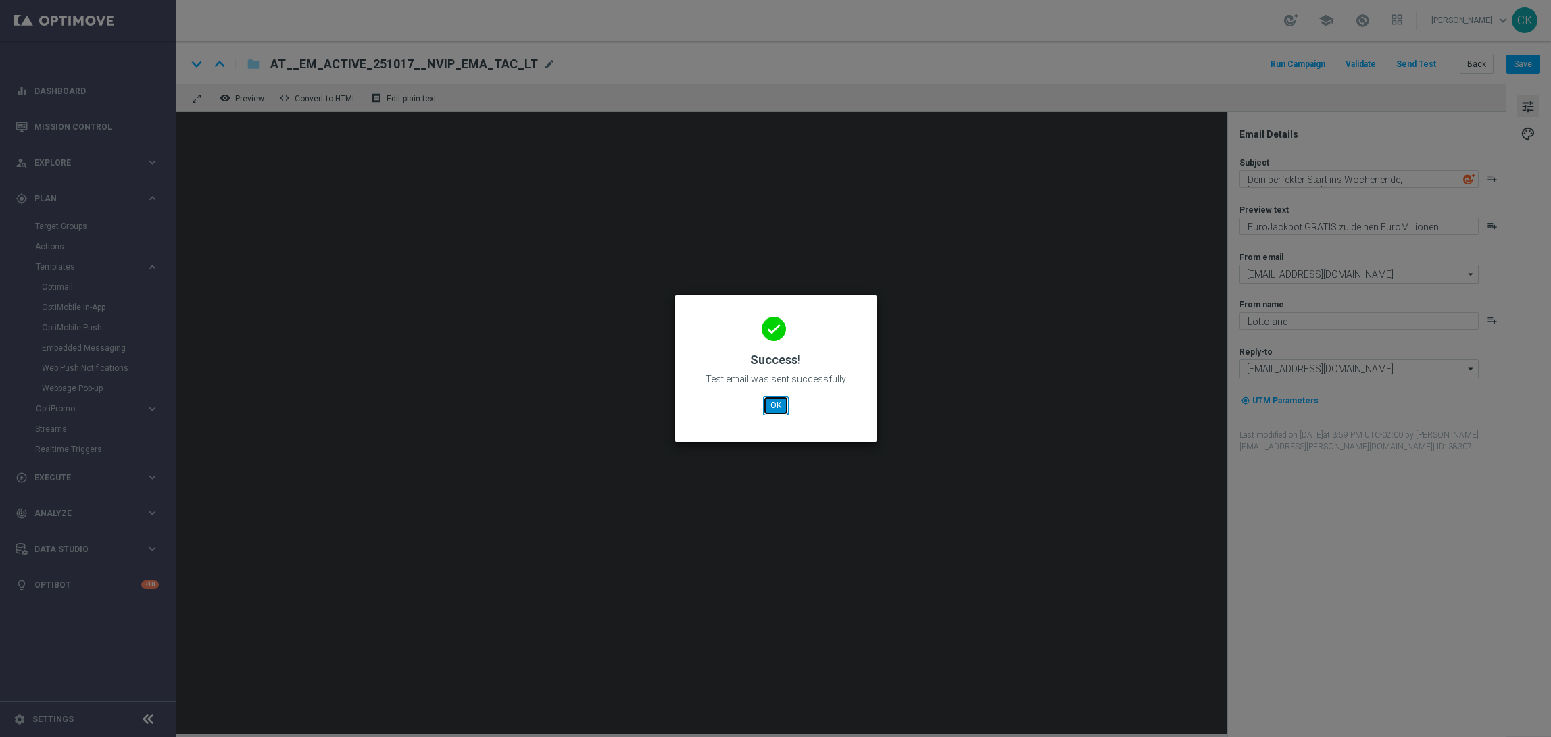
click at [774, 406] on button "OK" at bounding box center [776, 405] width 26 height 19
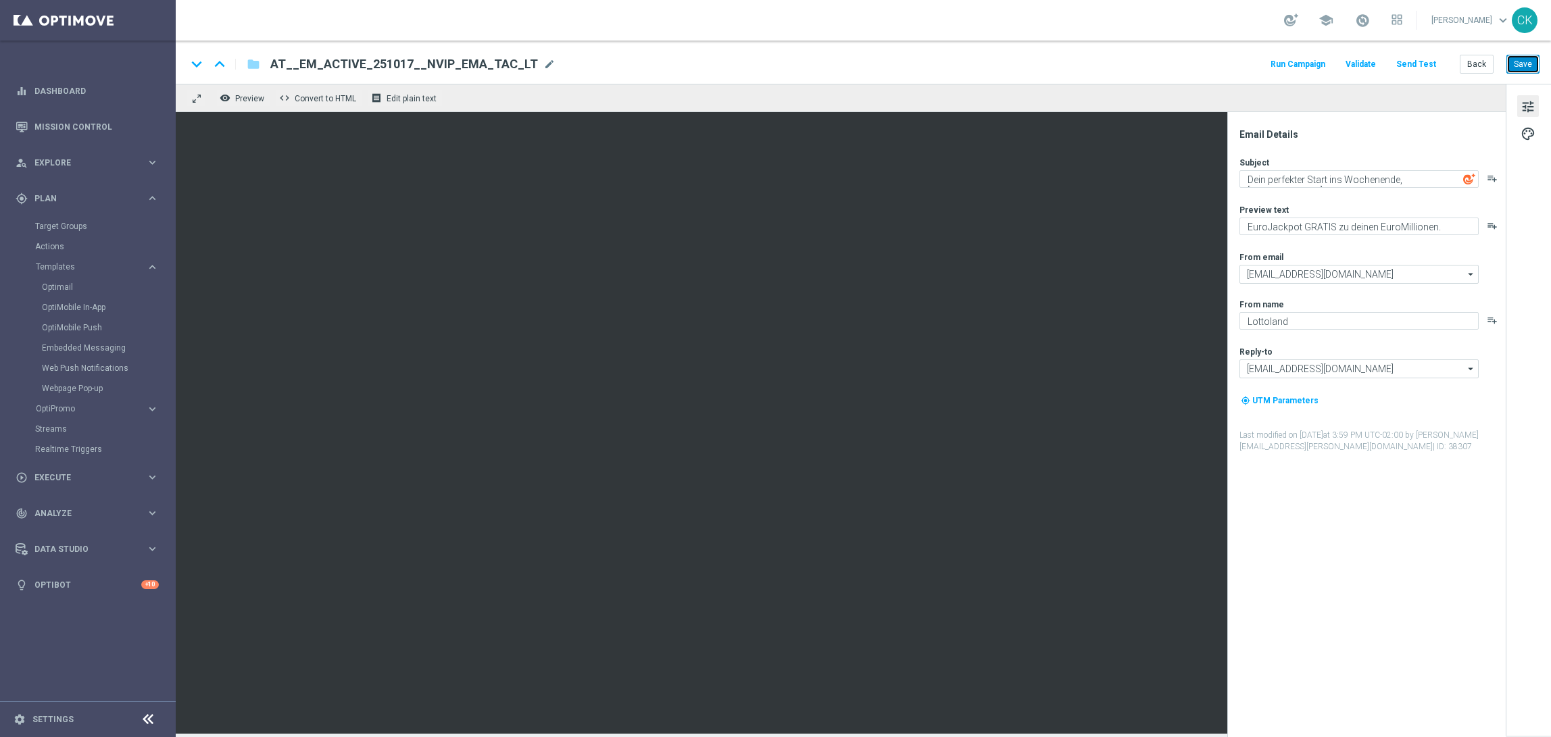
click at [1522, 61] on button "Save" at bounding box center [1522, 64] width 33 height 19
click at [1470, 68] on button "Back" at bounding box center [1477, 64] width 34 height 19
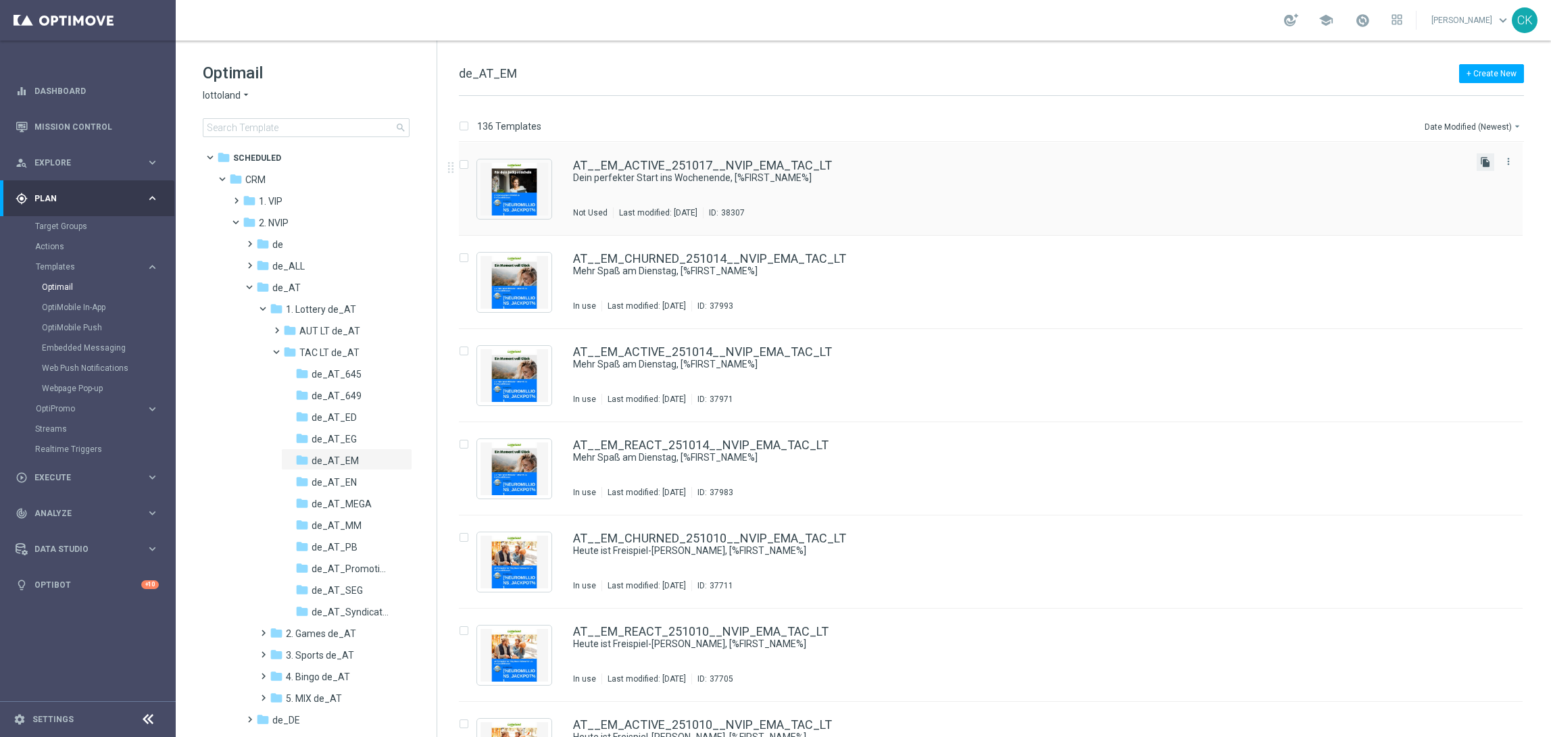
click at [1485, 159] on icon "file_copy" at bounding box center [1485, 162] width 11 height 11
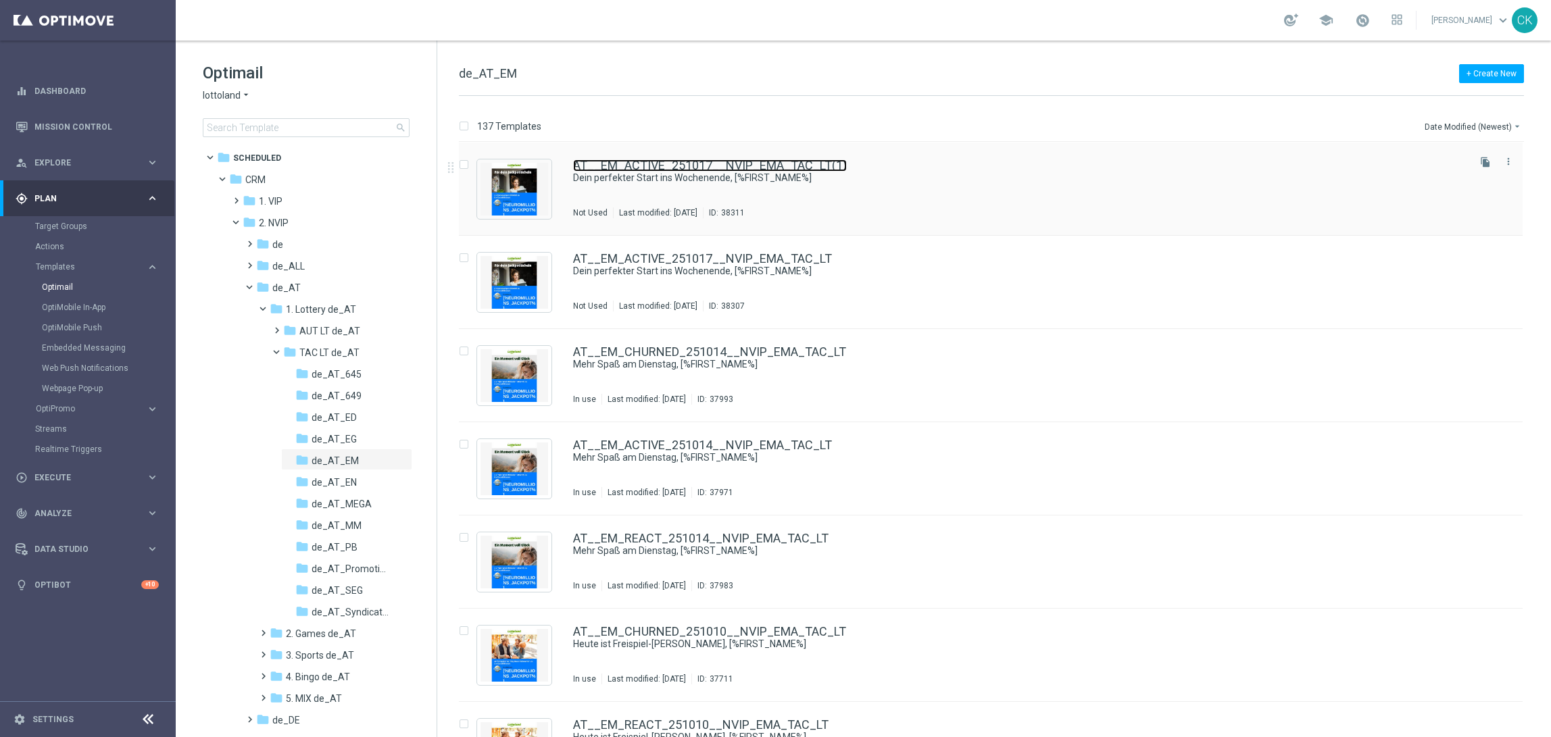
click at [665, 166] on link "AT__EM_ACTIVE_251017__NVIP_EMA_TAC_LT(1)" at bounding box center [710, 165] width 274 height 12
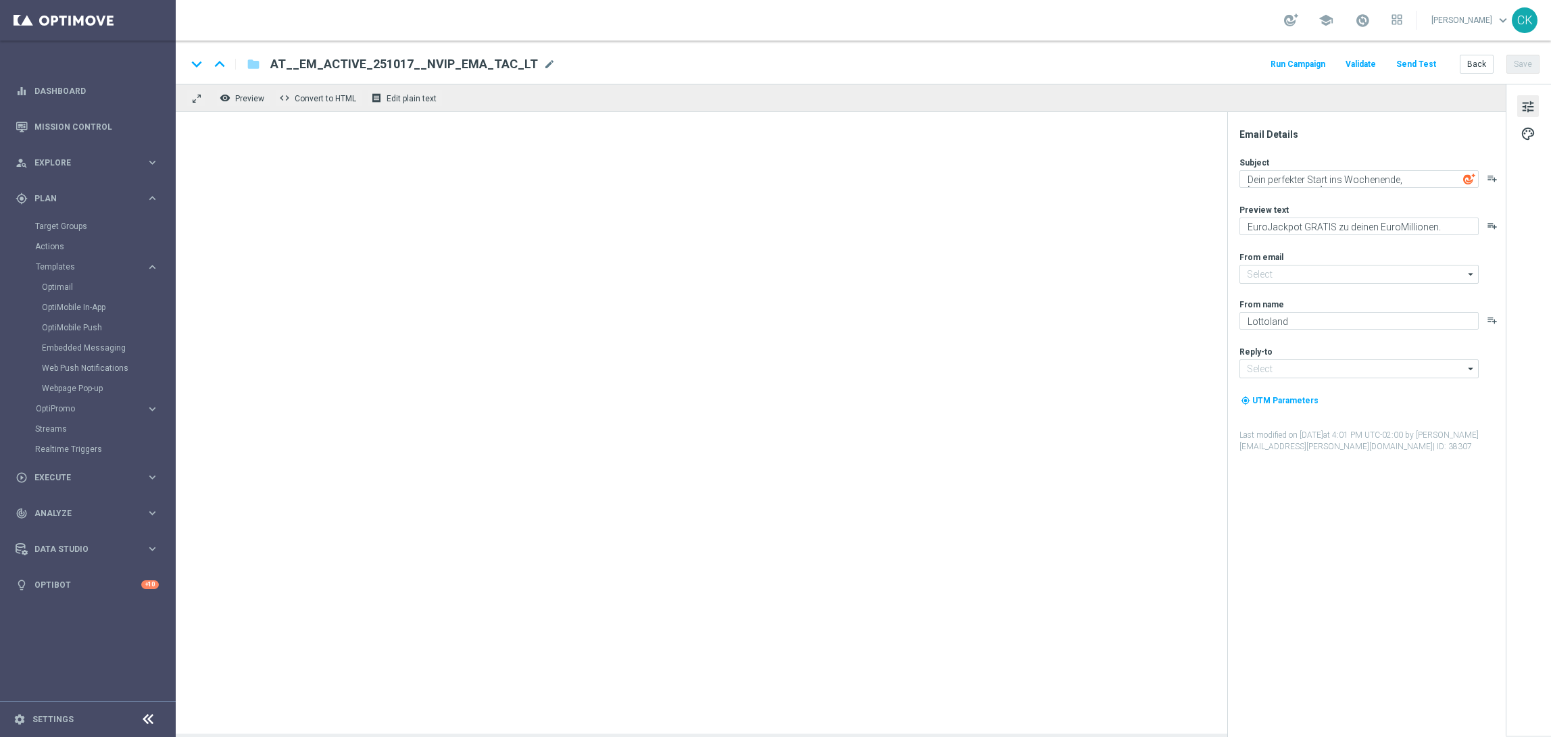
type input "AT__EM_ACTIVE_251017__NVIP_EMA_TAC_LT(1)"
type input "[EMAIL_ADDRESS][DOMAIN_NAME]"
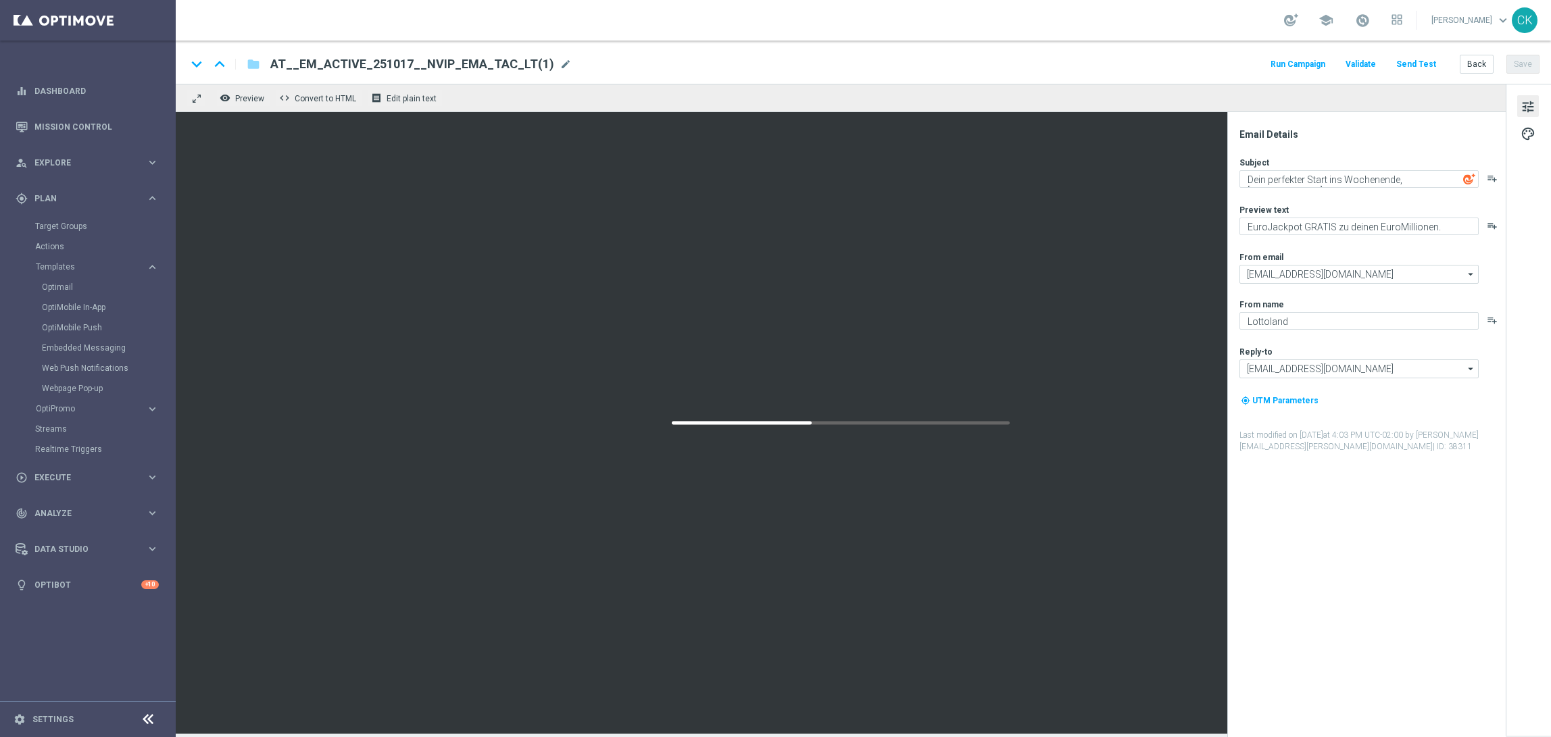
click at [483, 57] on span "AT__EM_ACTIVE_251017__NVIP_EMA_TAC_LT(1)" at bounding box center [412, 64] width 284 height 16
click at [483, 57] on input "AT__EM_ACTIVE_251017__NVIP_EMA_TAC_LT(1)" at bounding box center [437, 64] width 335 height 18
click at [506, 62] on input "AT__EM_ACTIVE_251017__NVIP_EMA_TAC_LT(1)" at bounding box center [437, 64] width 335 height 18
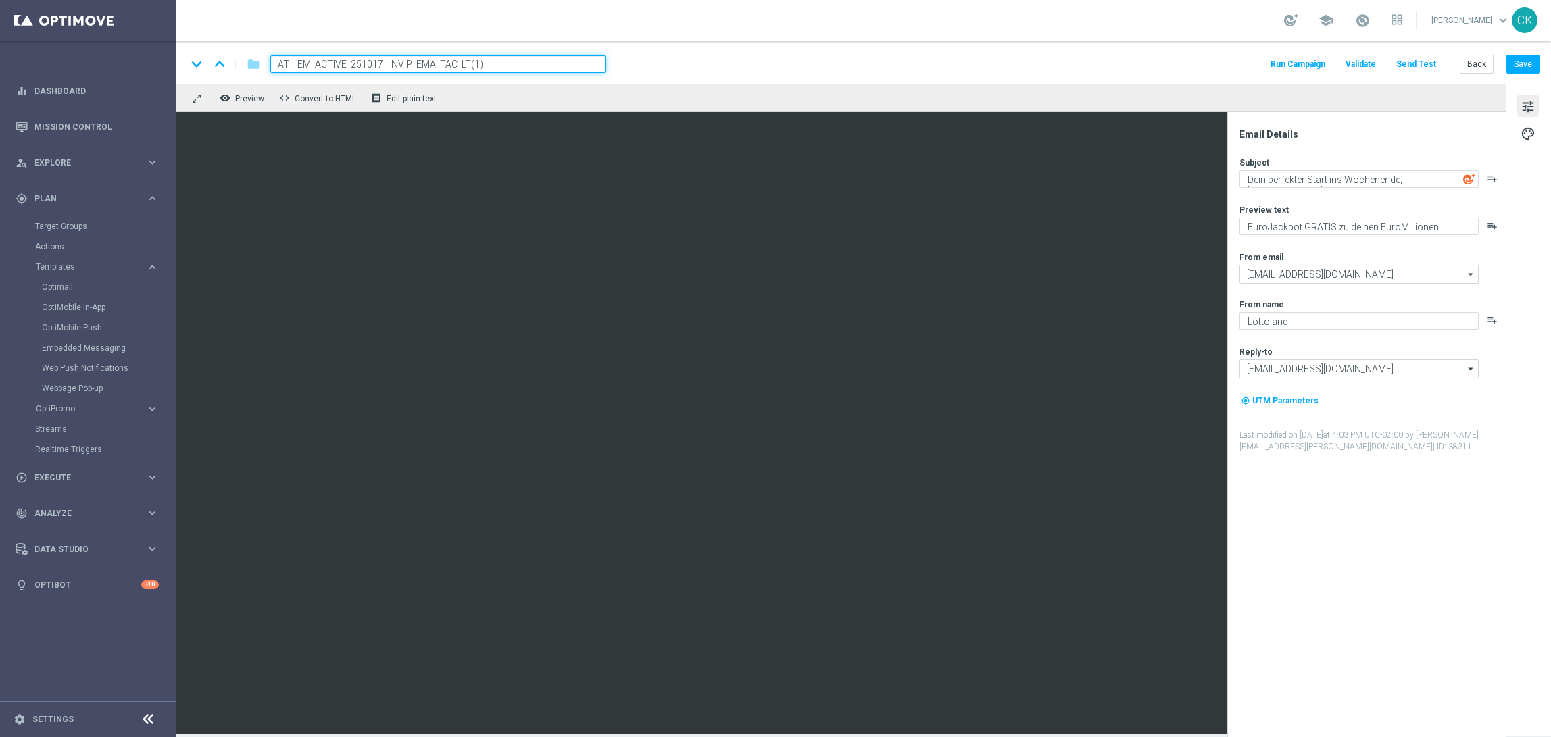
paste input "REACT_251017__NVIP_EMA_TAC_LT"
type input "AT__EM_REACT_251017__NVIP_EMA_TAC_LT"
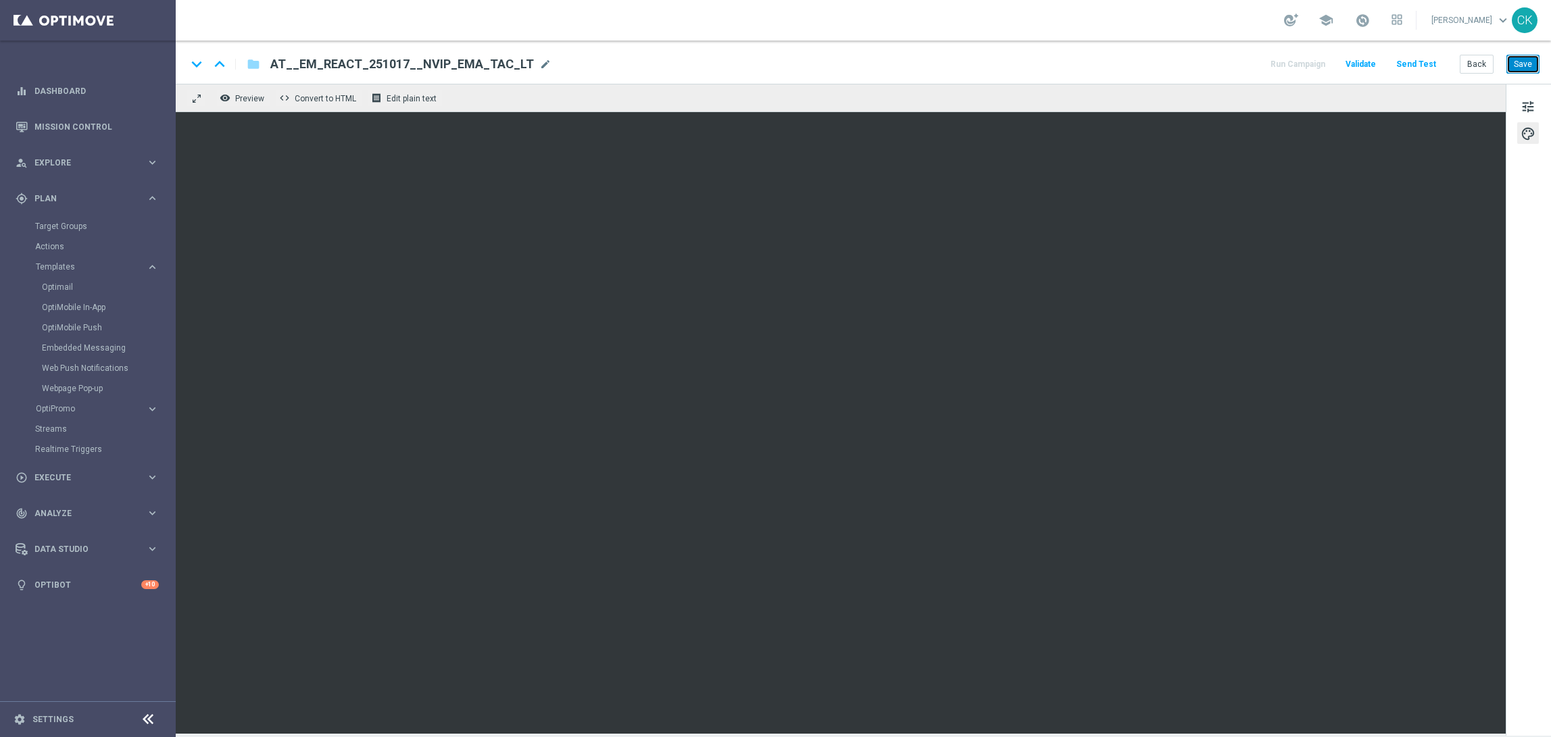
click at [1525, 61] on button "Save" at bounding box center [1522, 64] width 33 height 19
click at [1531, 57] on button "Save" at bounding box center [1522, 64] width 33 height 19
click at [1523, 68] on button "Save" at bounding box center [1522, 64] width 33 height 19
click at [1520, 69] on button "Save" at bounding box center [1522, 64] width 33 height 19
click at [1423, 58] on button "Send Test" at bounding box center [1416, 64] width 44 height 18
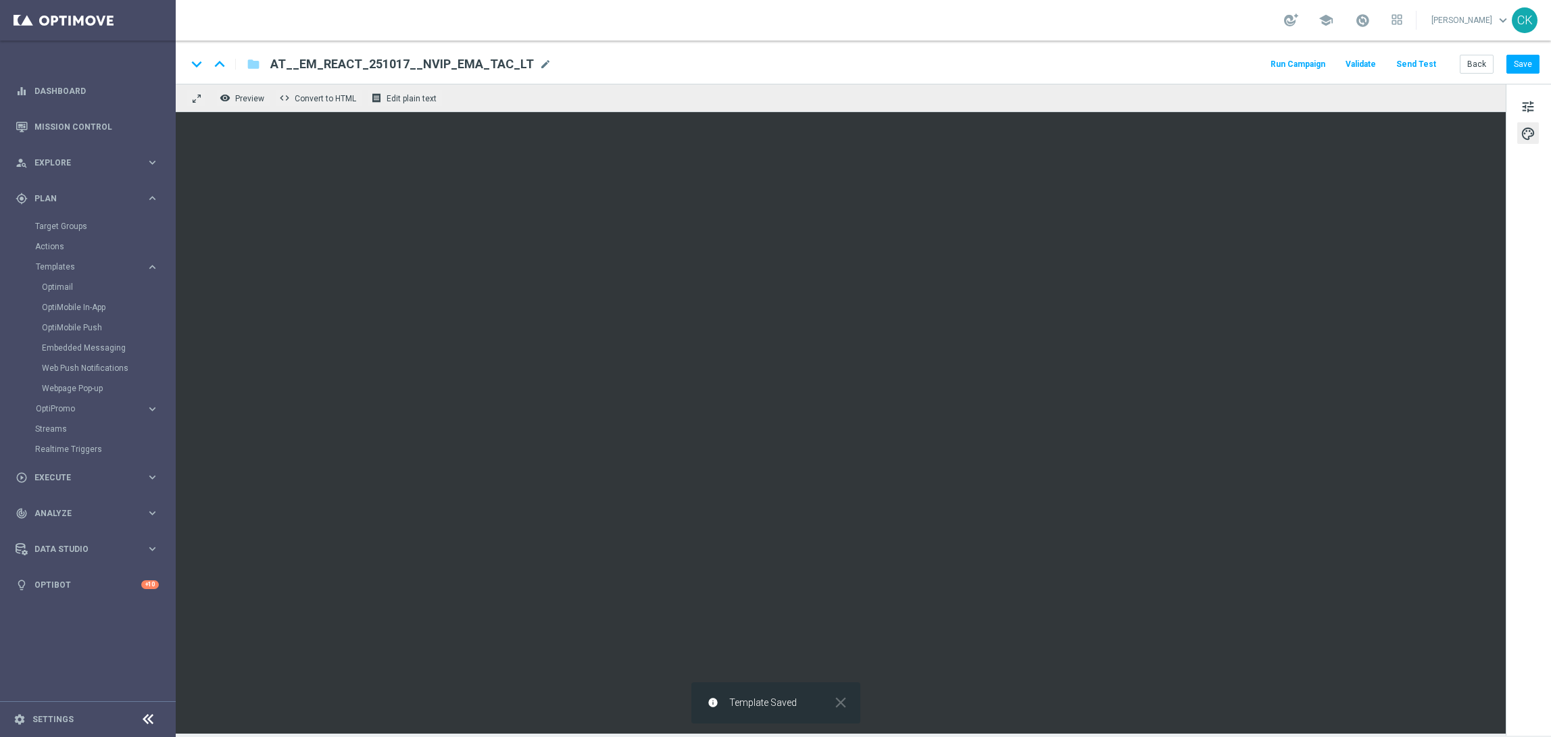
click at [1428, 62] on button "Send Test" at bounding box center [1416, 64] width 44 height 18
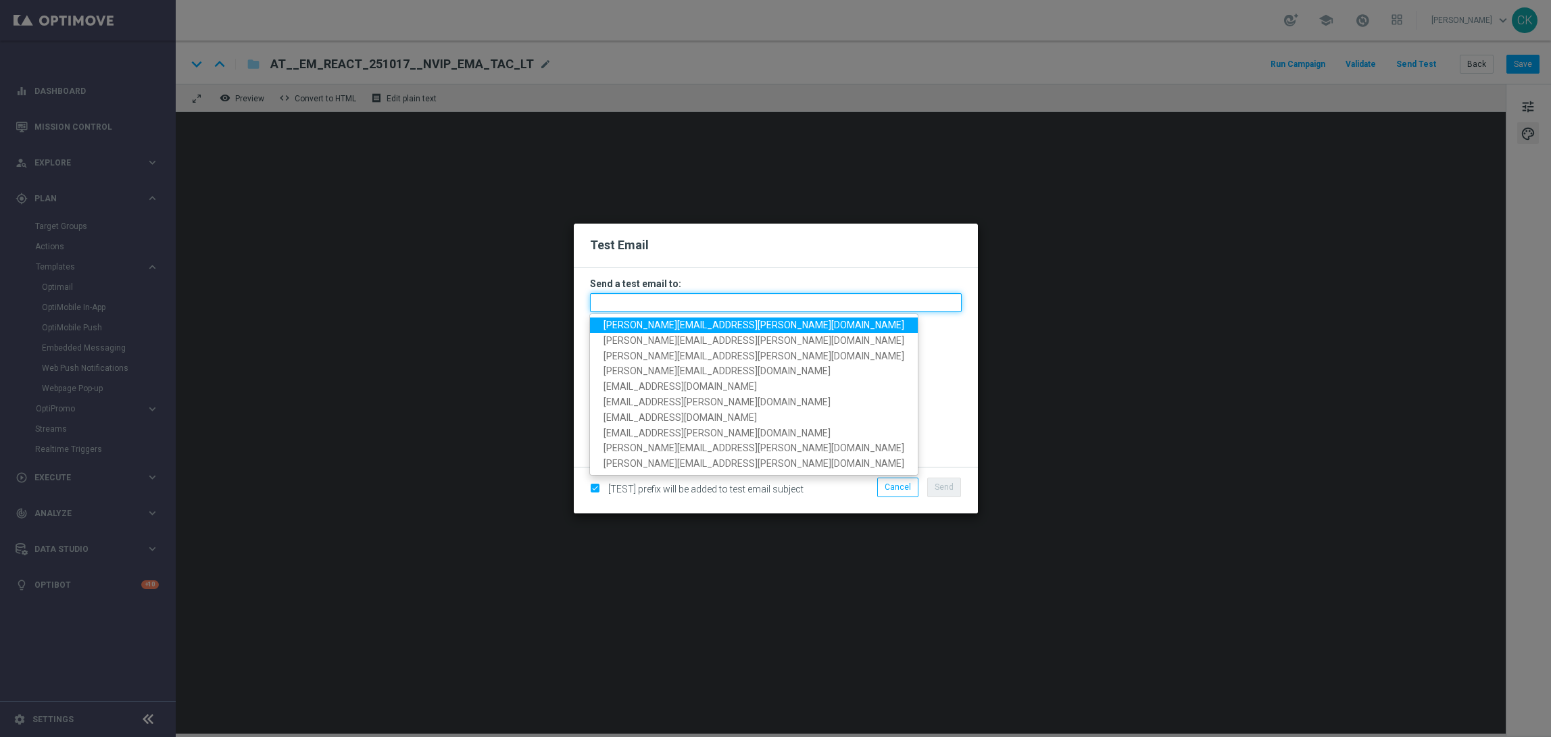
click at [664, 299] on input "text" at bounding box center [776, 302] width 372 height 19
click at [676, 327] on span "[PERSON_NAME][EMAIL_ADDRESS][PERSON_NAME][DOMAIN_NAME]" at bounding box center [754, 325] width 301 height 11
type input "[PERSON_NAME][EMAIL_ADDRESS][PERSON_NAME][DOMAIN_NAME]"
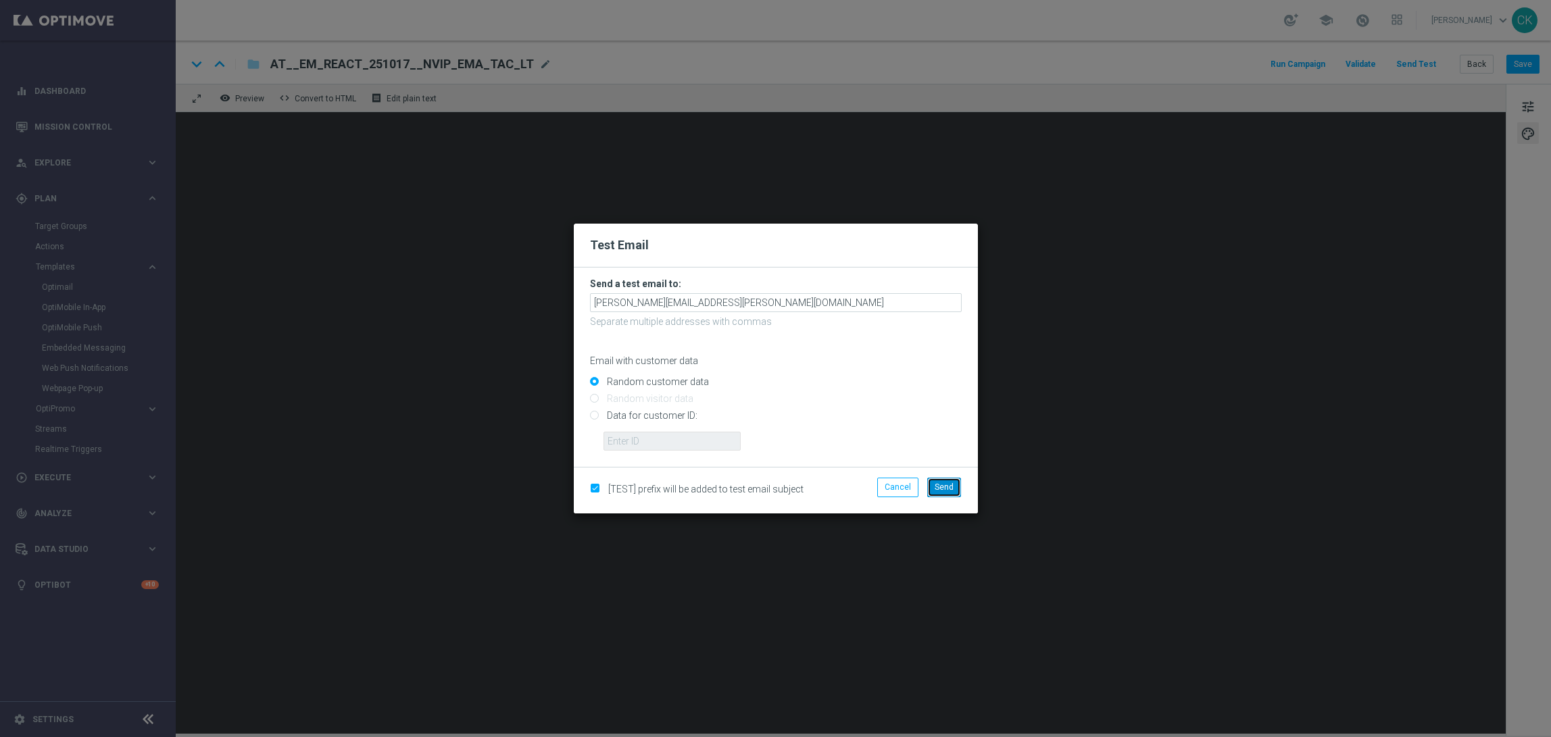
click at [950, 487] on span "Send" at bounding box center [944, 487] width 19 height 9
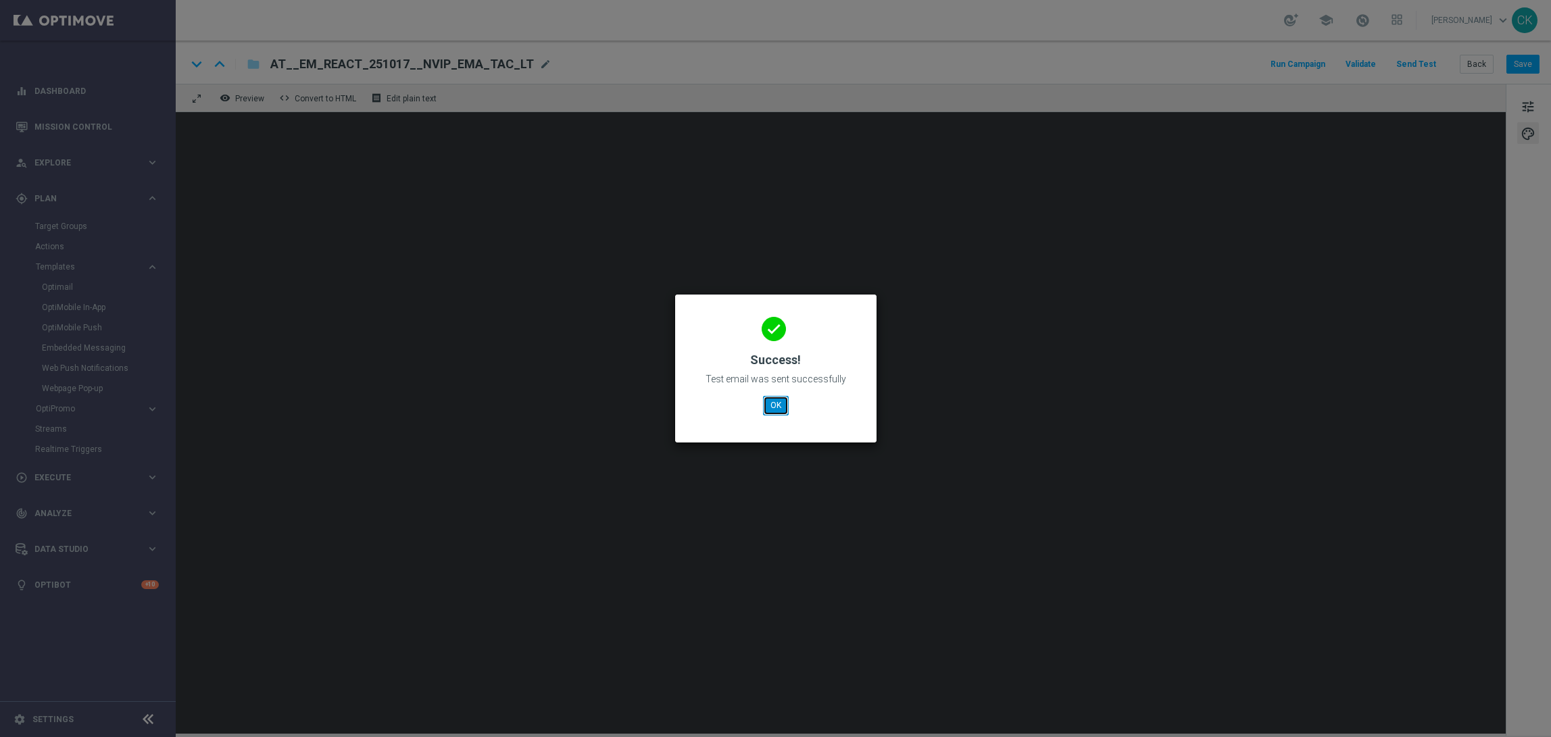
click at [775, 408] on button "OK" at bounding box center [776, 405] width 26 height 19
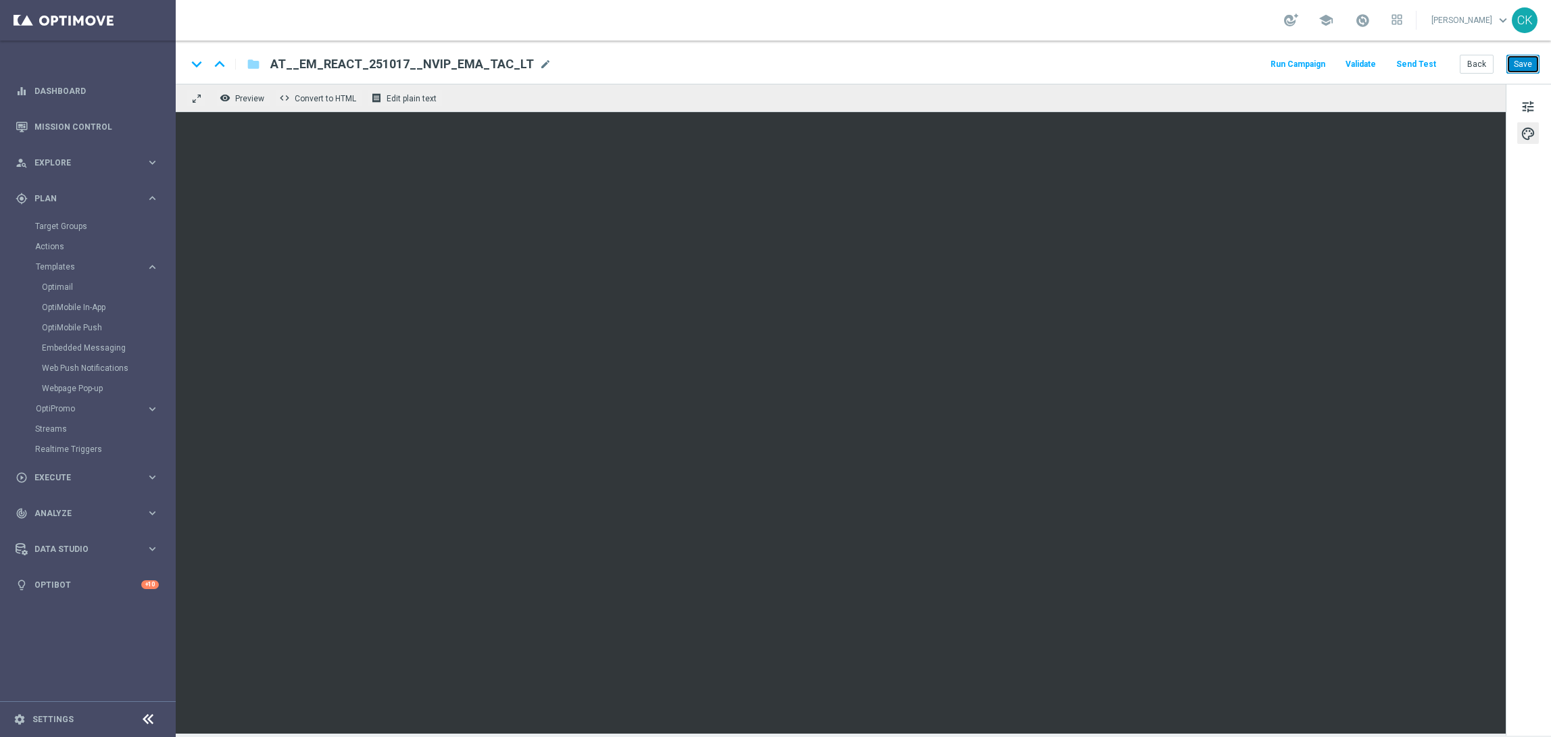
click at [1524, 59] on button "Save" at bounding box center [1522, 64] width 33 height 19
click at [1534, 68] on button "Save" at bounding box center [1522, 64] width 33 height 19
click at [1476, 65] on button "Back" at bounding box center [1477, 64] width 34 height 19
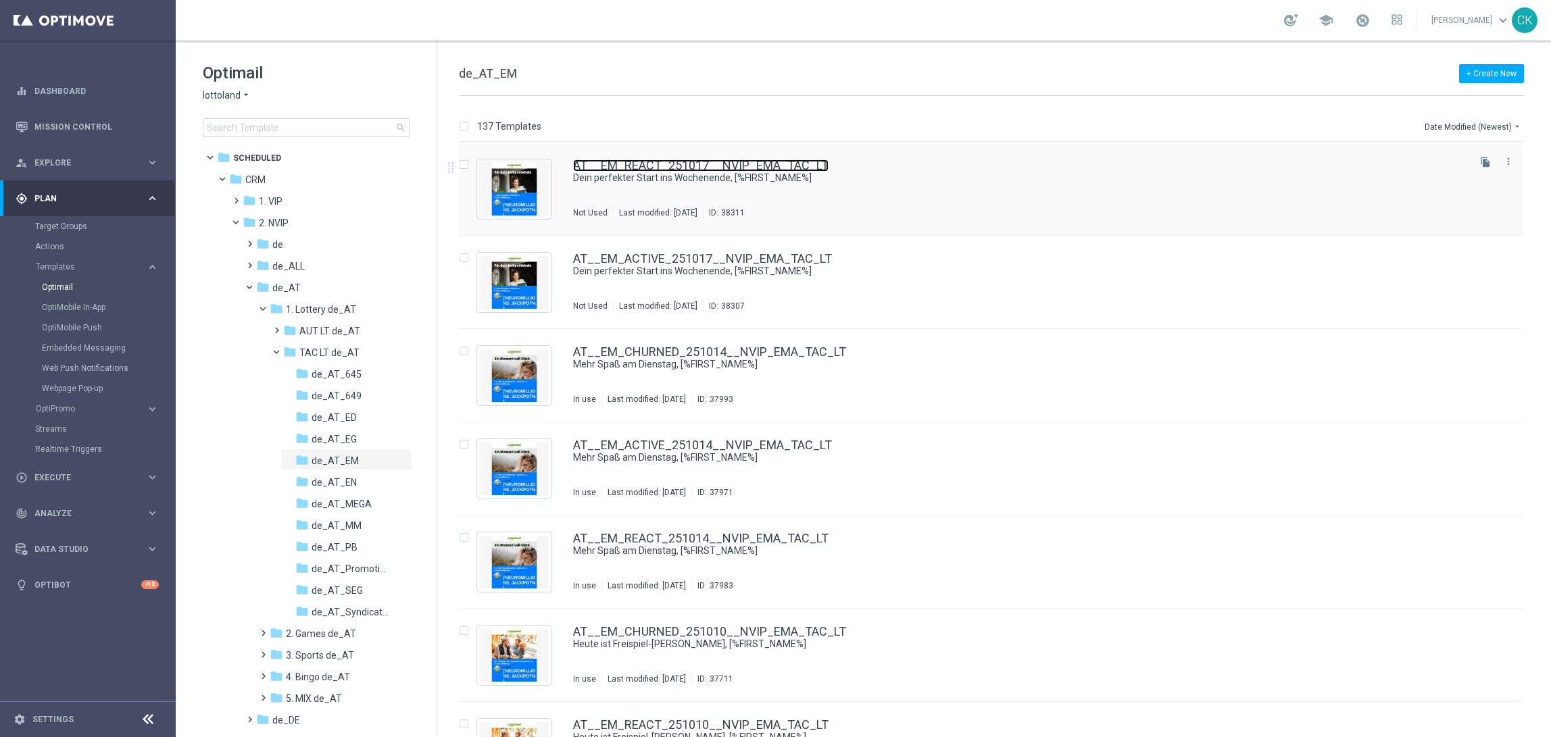
click at [653, 162] on link "AT__EM_REACT_251017__NVIP_EMA_TAC_LT" at bounding box center [700, 165] width 255 height 12
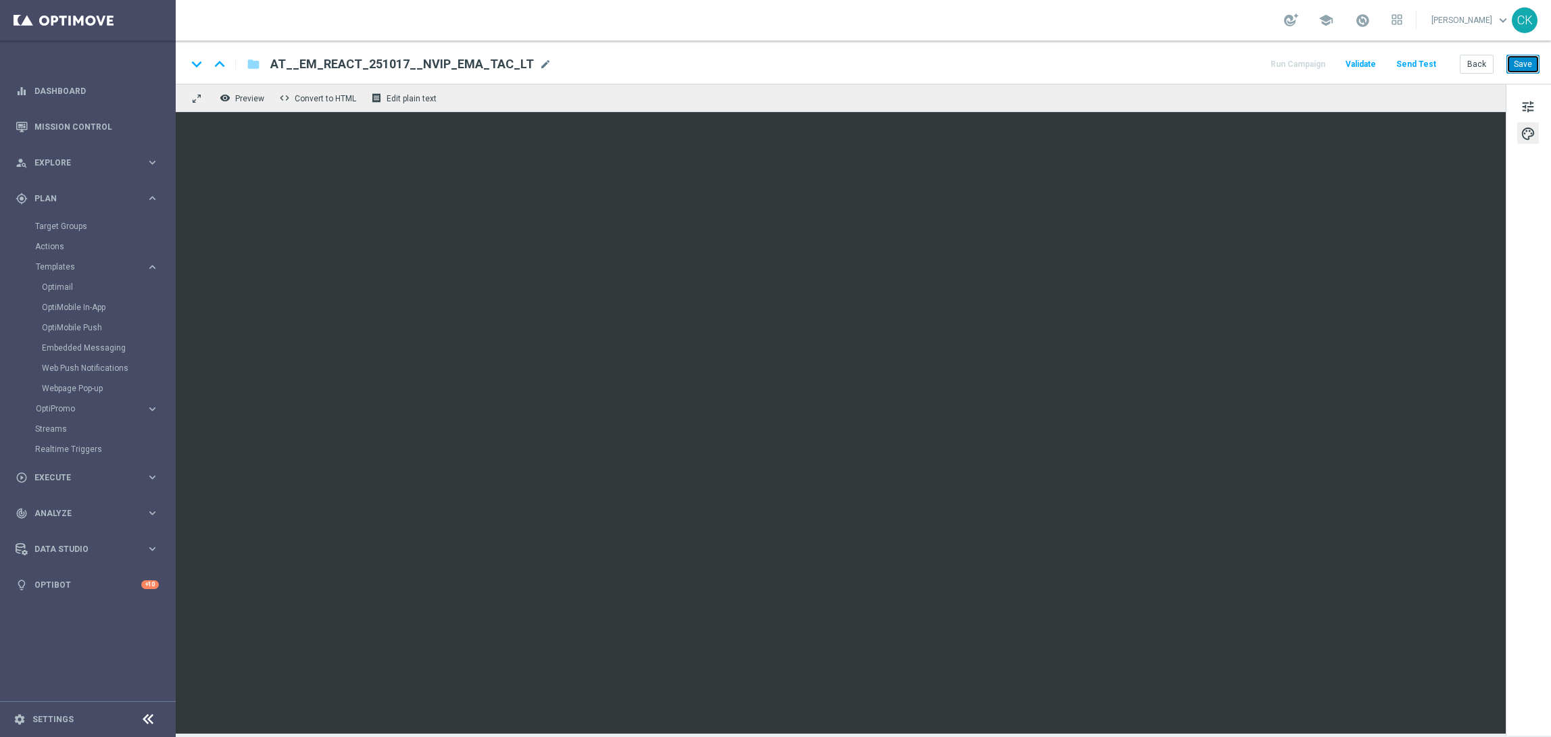
click at [1527, 66] on button "Save" at bounding box center [1522, 64] width 33 height 19
click at [1526, 66] on button "Save" at bounding box center [1522, 64] width 33 height 19
click at [1422, 64] on button "Send Test" at bounding box center [1416, 64] width 44 height 18
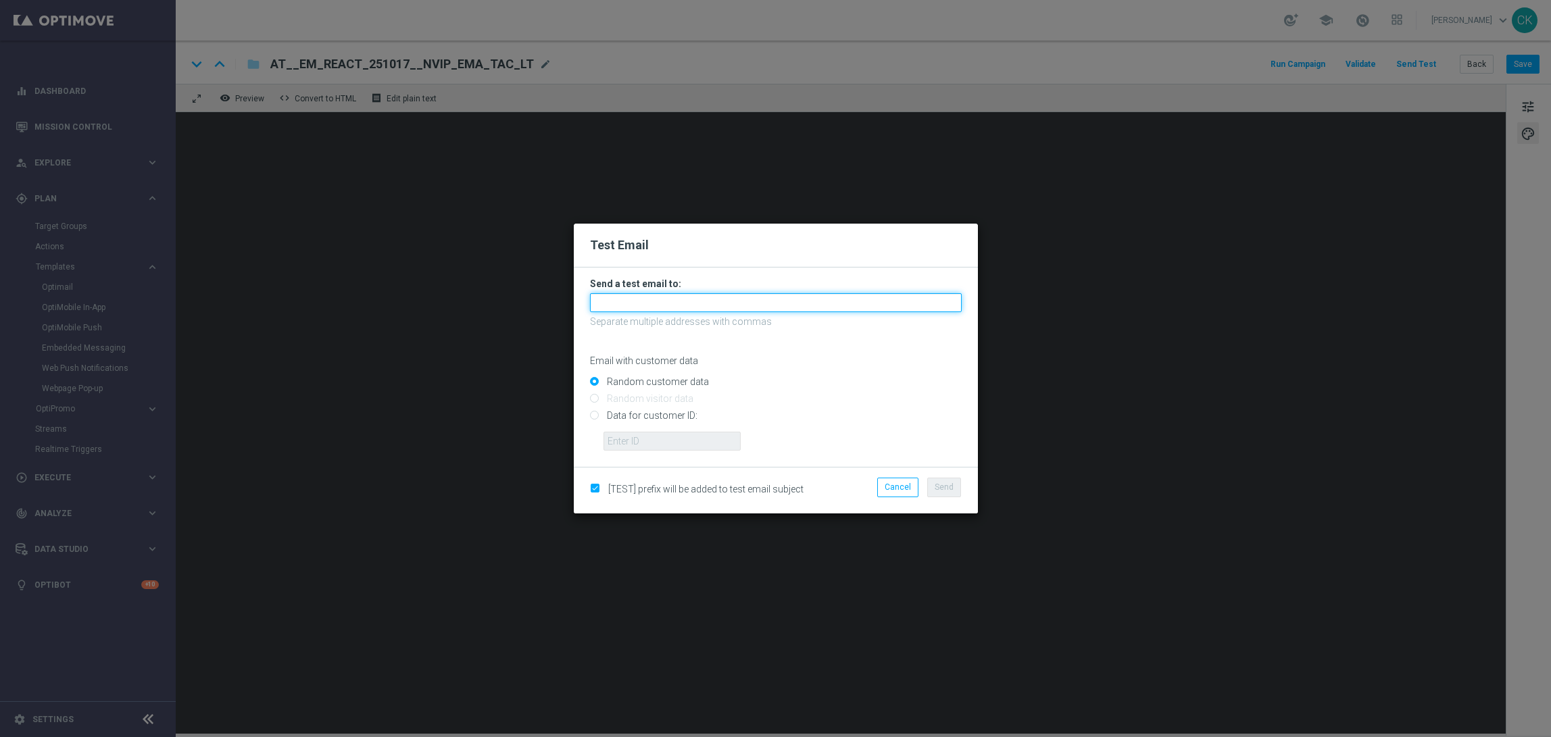
click at [708, 296] on input "text" at bounding box center [776, 302] width 372 height 19
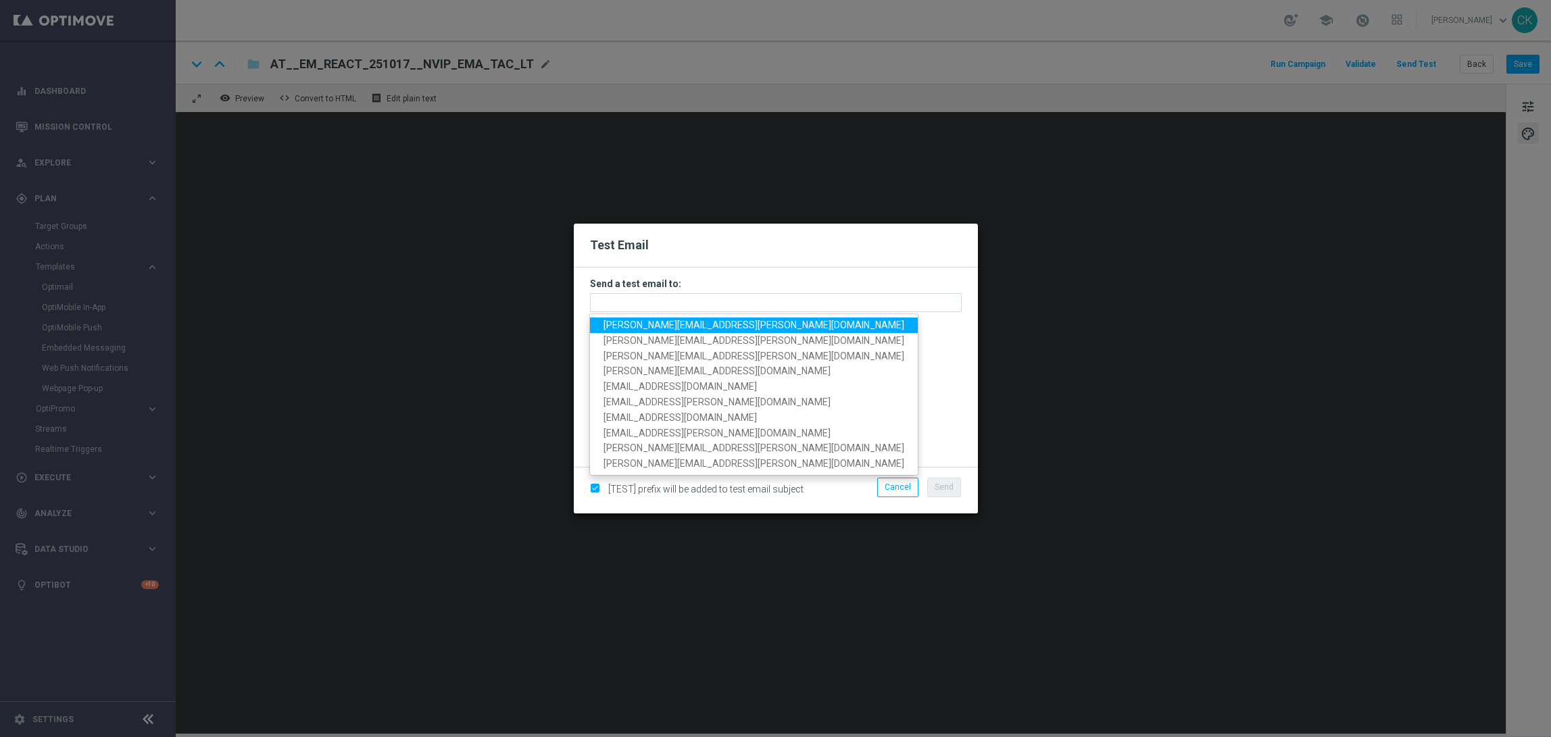
click at [677, 325] on span "[PERSON_NAME][EMAIL_ADDRESS][PERSON_NAME][DOMAIN_NAME]" at bounding box center [754, 325] width 301 height 11
type input "[PERSON_NAME][EMAIL_ADDRESS][PERSON_NAME][DOMAIN_NAME]"
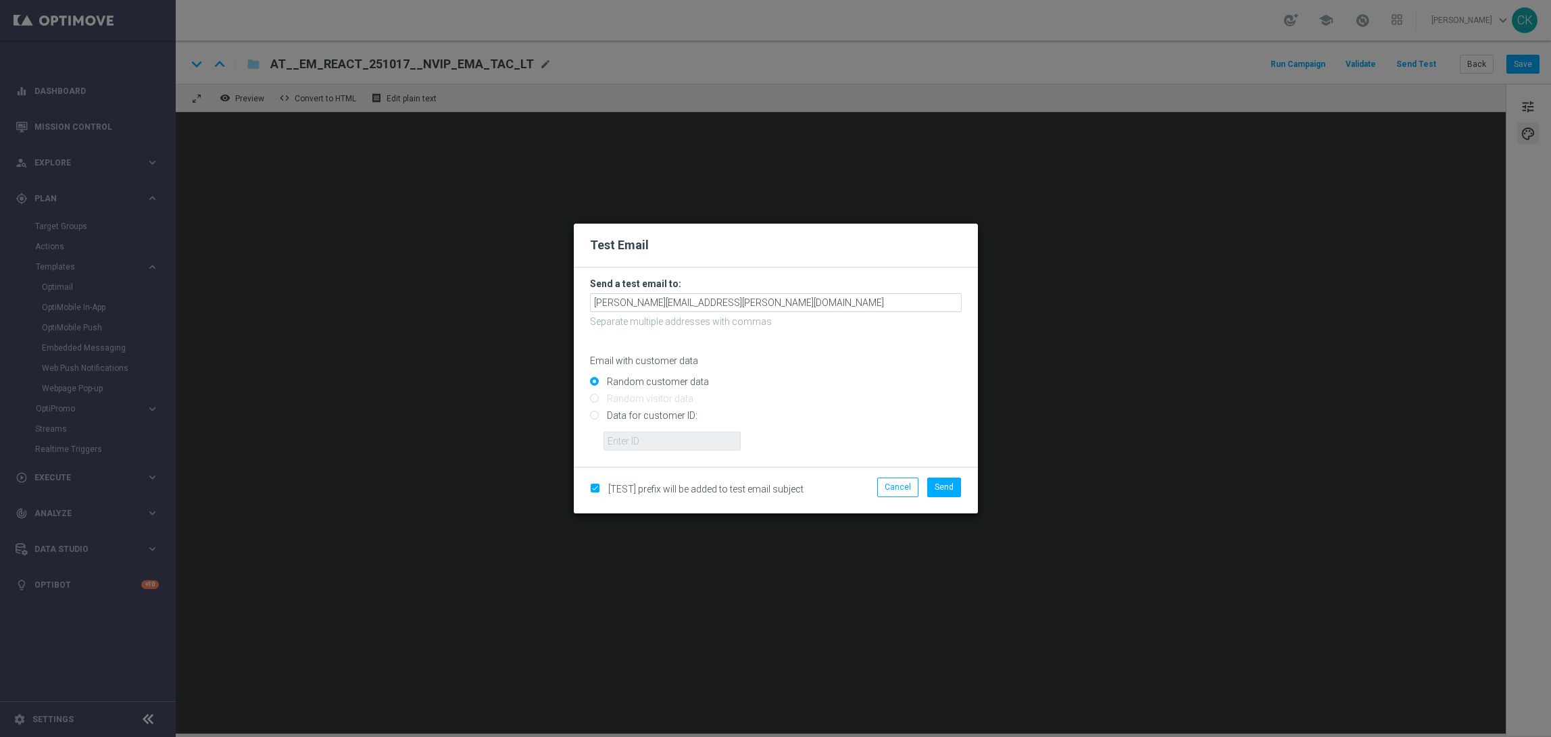
click at [644, 414] on input "Data for customer ID:" at bounding box center [776, 421] width 372 height 19
radio input "true"
click at [649, 446] on input "text" at bounding box center [672, 441] width 137 height 19
type input "1133096"
click at [941, 488] on span "Send" at bounding box center [944, 487] width 19 height 9
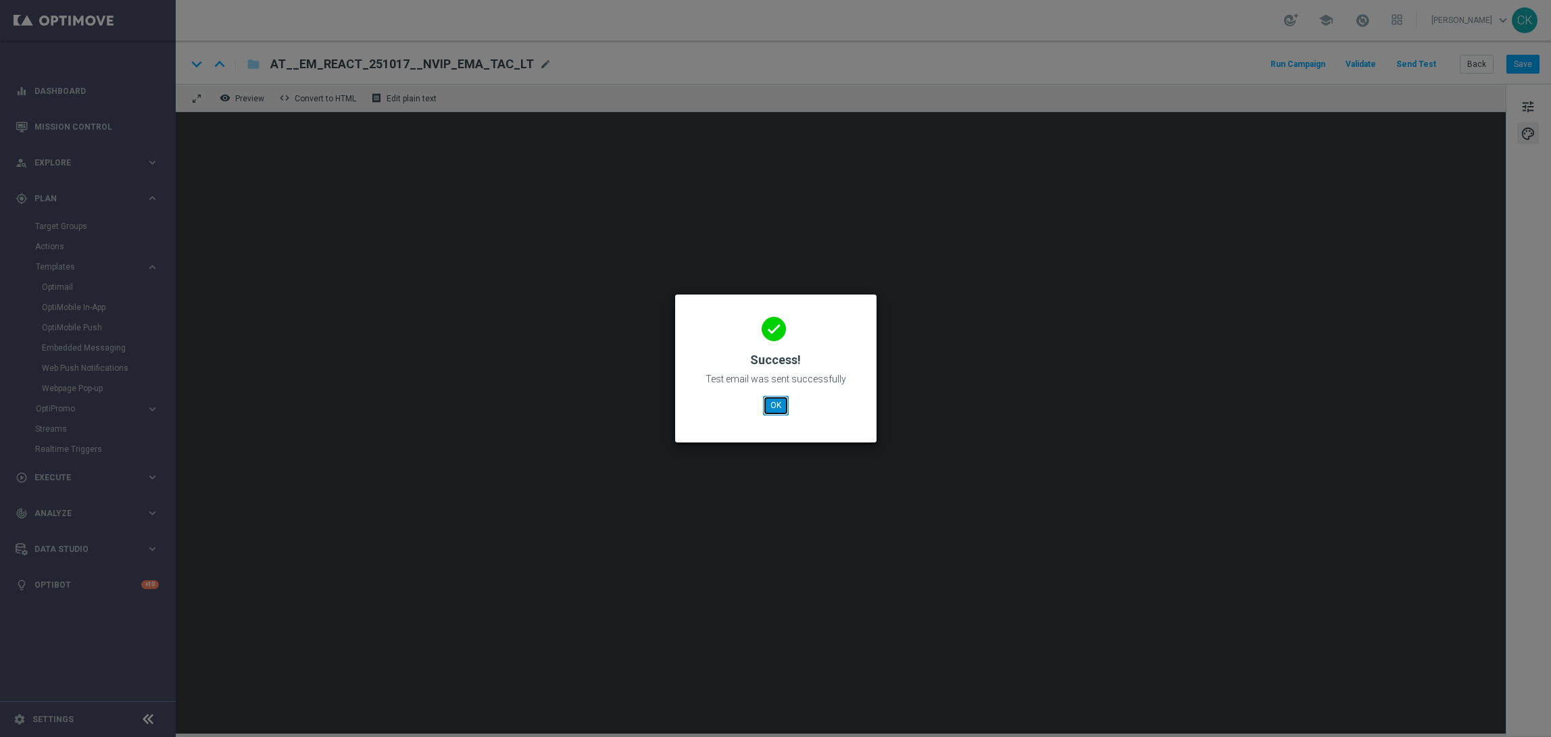
click at [768, 401] on button "OK" at bounding box center [776, 405] width 26 height 19
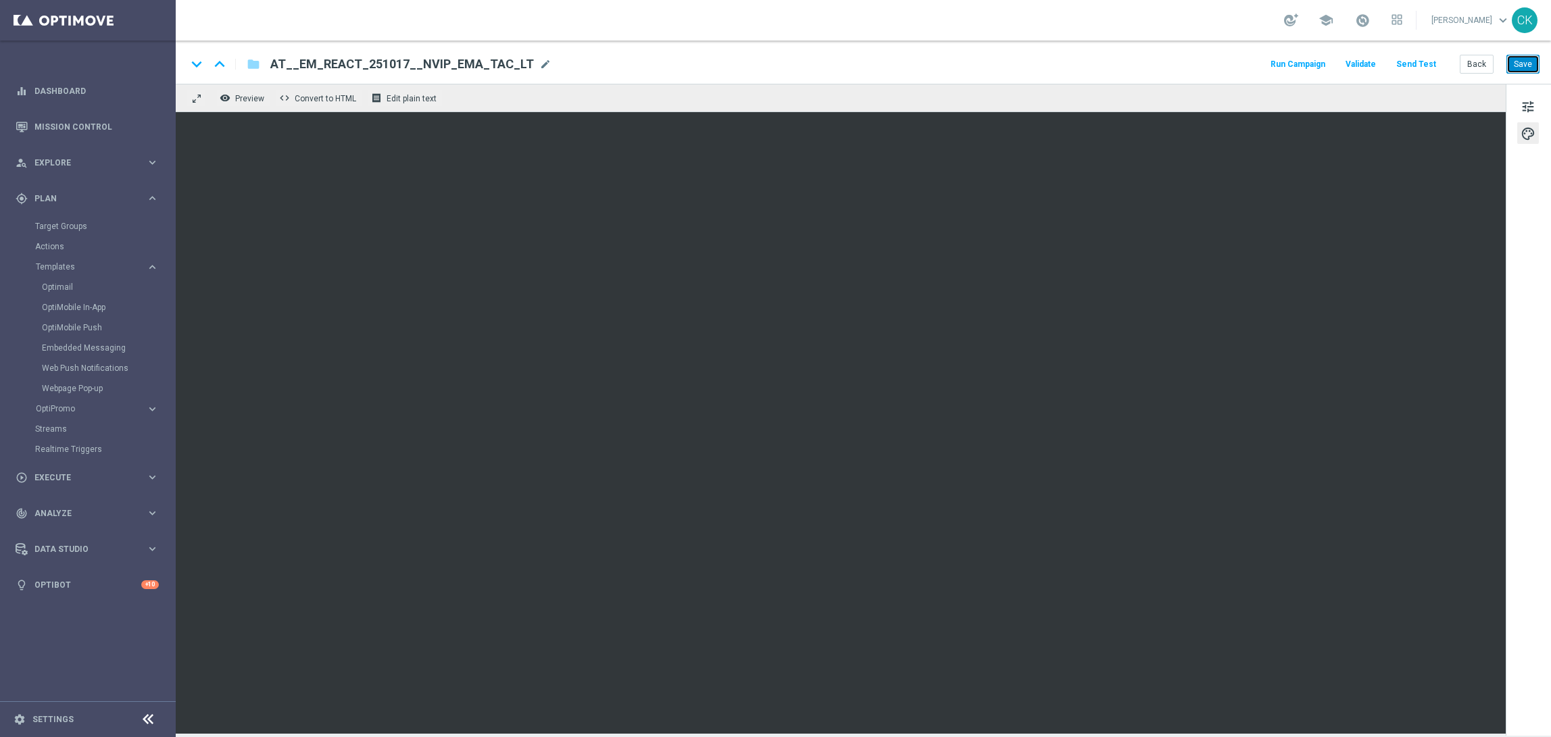
click at [1519, 58] on button "Save" at bounding box center [1522, 64] width 33 height 19
click at [1485, 65] on button "Back" at bounding box center [1477, 64] width 34 height 19
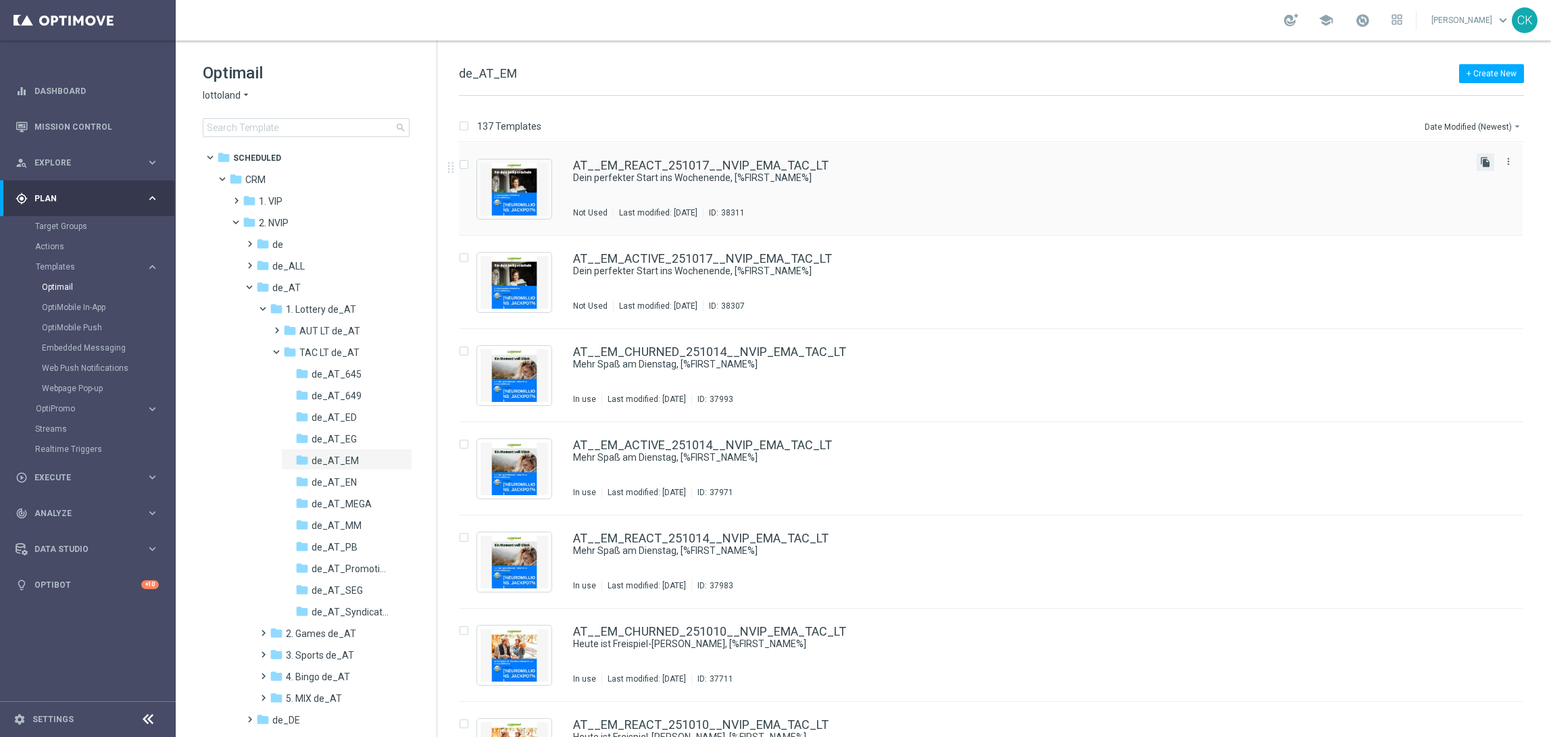
click at [1481, 157] on icon "file_copy" at bounding box center [1485, 162] width 11 height 11
click at [701, 170] on link "AT__EM_REACT_251017__NVIP_EMA_TAC_LT(1)" at bounding box center [708, 165] width 270 height 12
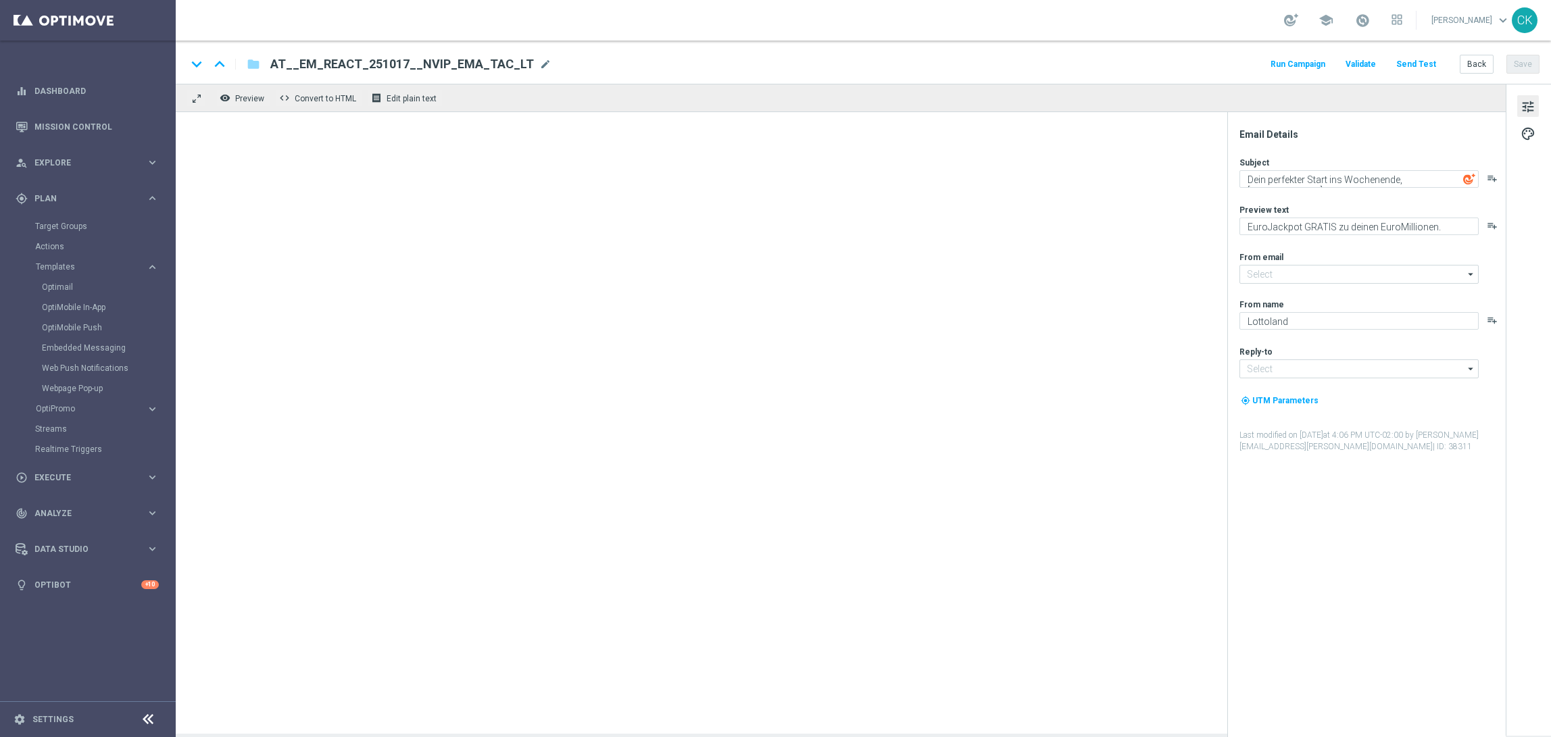
type input "[EMAIL_ADDRESS][DOMAIN_NAME]"
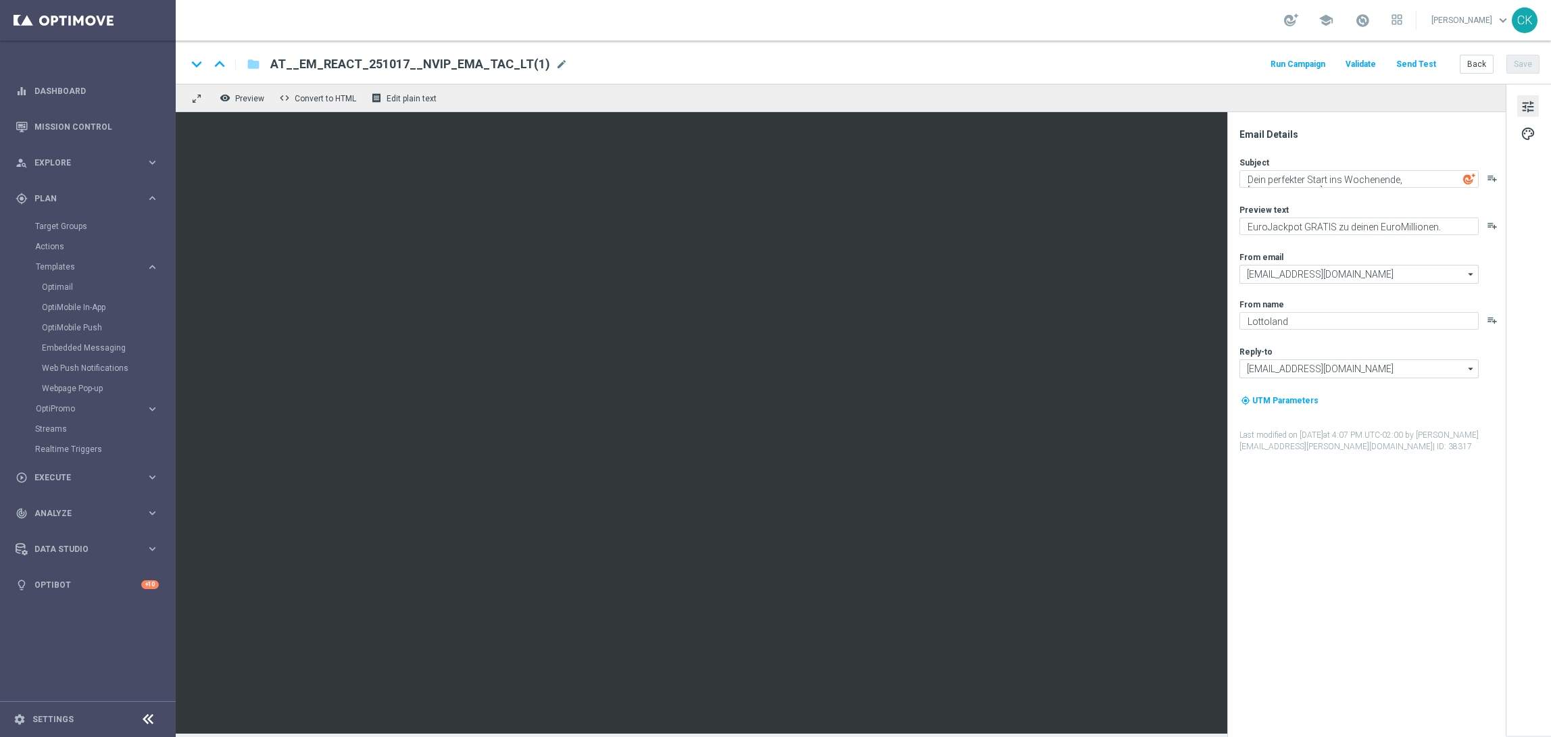
click at [511, 70] on span "AT__EM_REACT_251017__NVIP_EMA_TAC_LT(1)" at bounding box center [410, 64] width 280 height 16
click at [511, 70] on input "AT__EM_REACT_251017__NVIP_EMA_TAC_LT(1)" at bounding box center [437, 64] width 335 height 18
paste input "CHURNED_251017__NVIP_EMA_TAC_LT"
type input "AT__EM_CHURNED_251017__NVIP_EMA_TAC_LT"
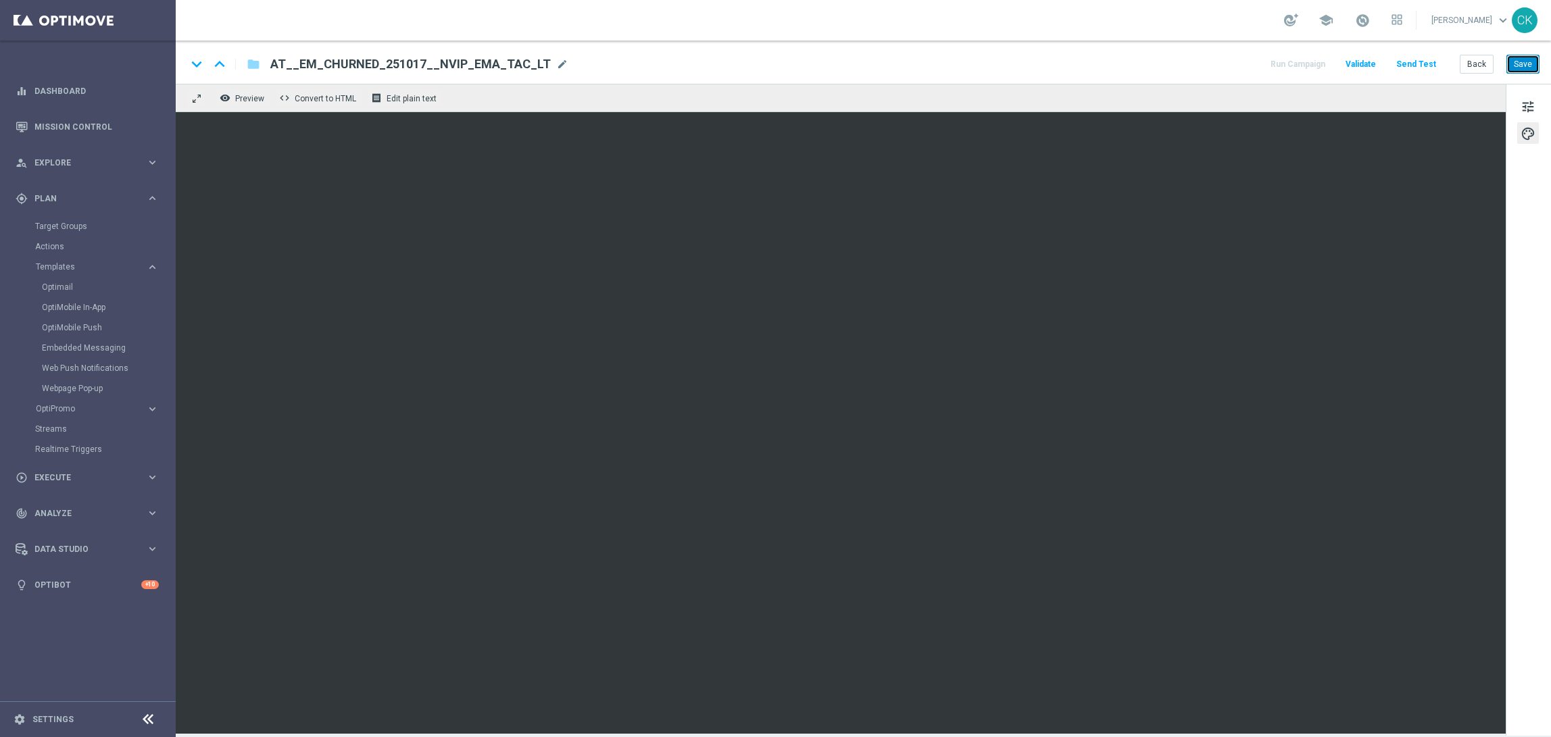
click at [1520, 66] on button "Save" at bounding box center [1522, 64] width 33 height 19
click at [1519, 66] on button "Save" at bounding box center [1522, 64] width 33 height 19
click at [1524, 64] on button "Save" at bounding box center [1522, 64] width 33 height 19
click at [1418, 59] on button "Send Test" at bounding box center [1416, 64] width 44 height 18
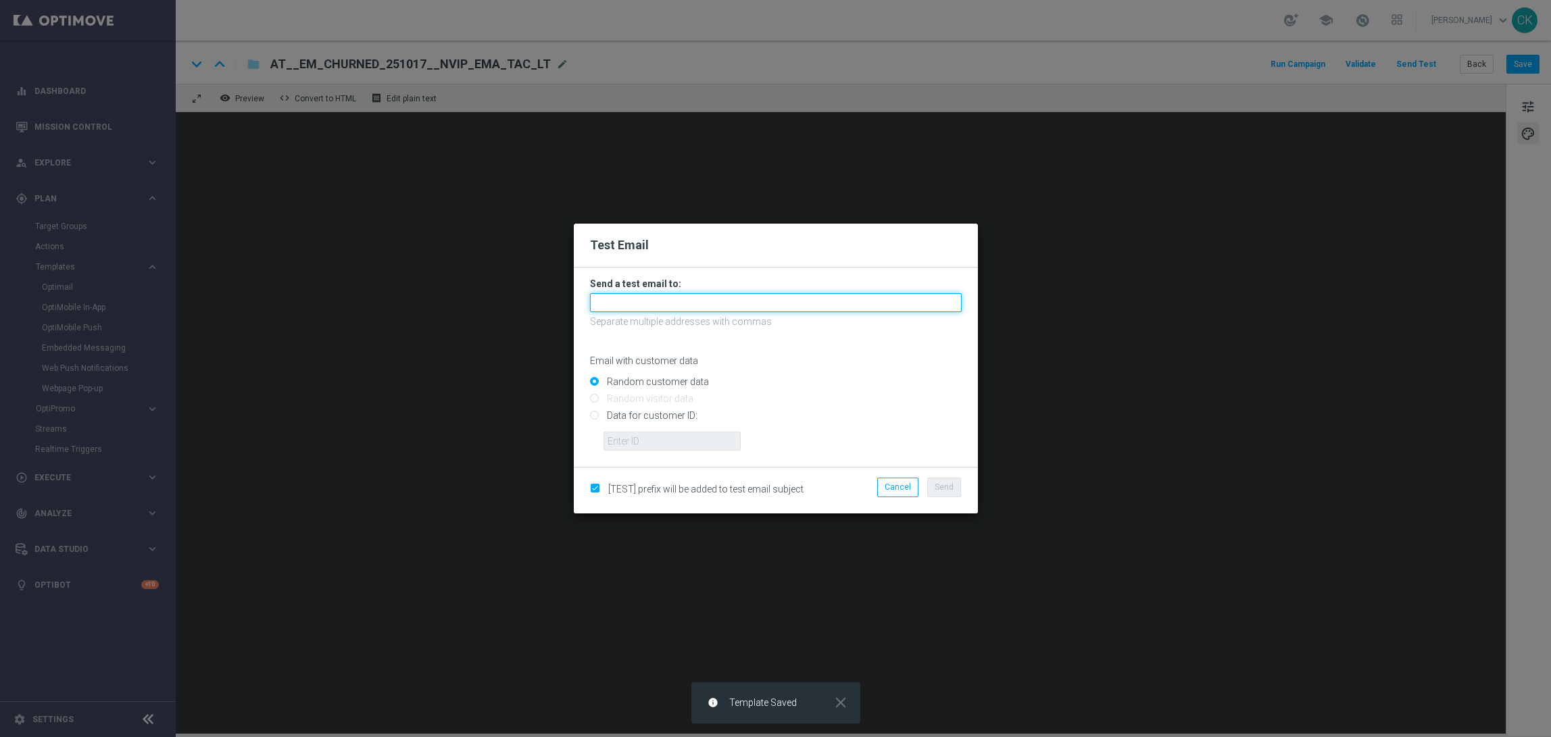
click at [807, 301] on input "text" at bounding box center [776, 302] width 372 height 19
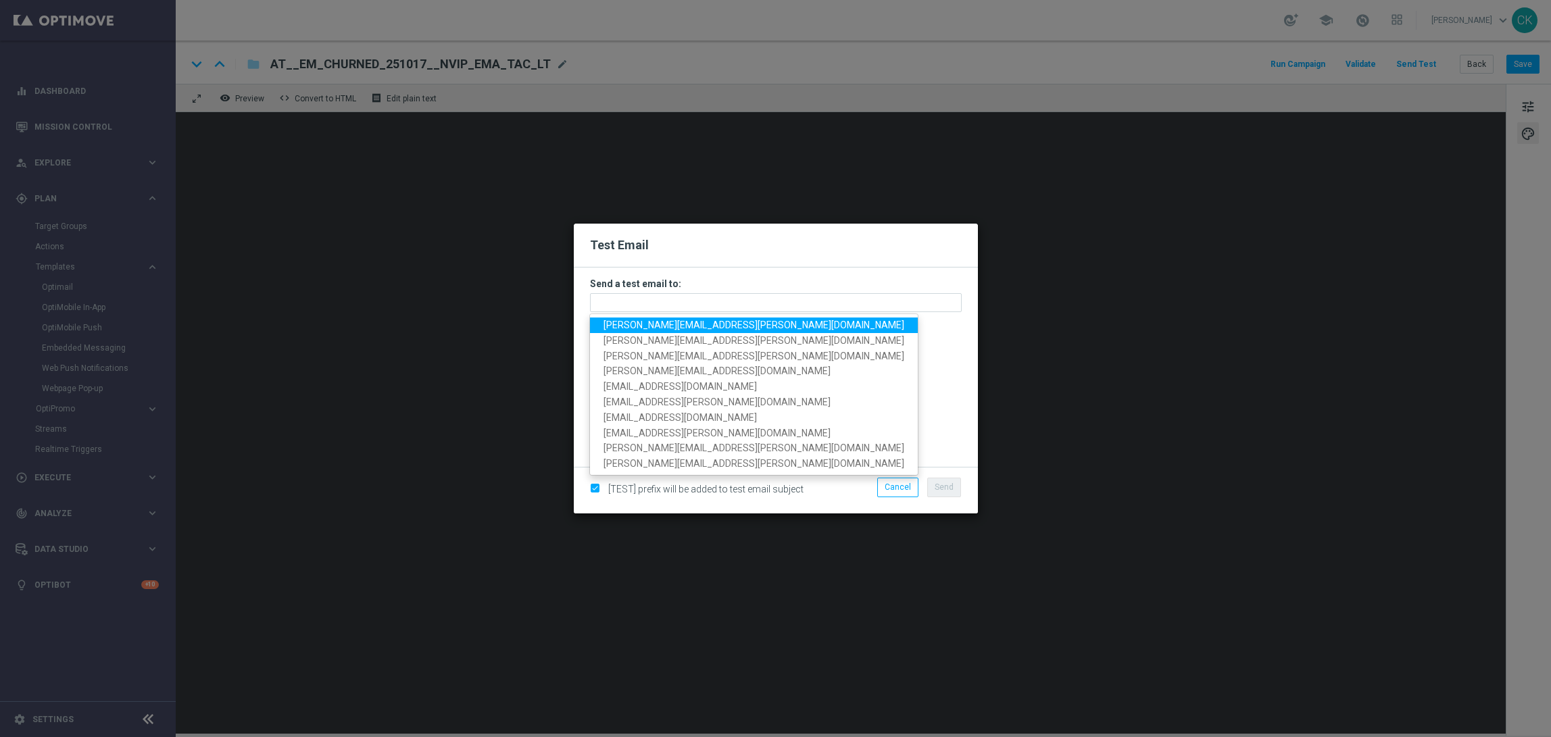
click at [685, 326] on span "[PERSON_NAME][EMAIL_ADDRESS][PERSON_NAME][DOMAIN_NAME]" at bounding box center [754, 325] width 301 height 11
type input "[PERSON_NAME][EMAIL_ADDRESS][PERSON_NAME][DOMAIN_NAME]"
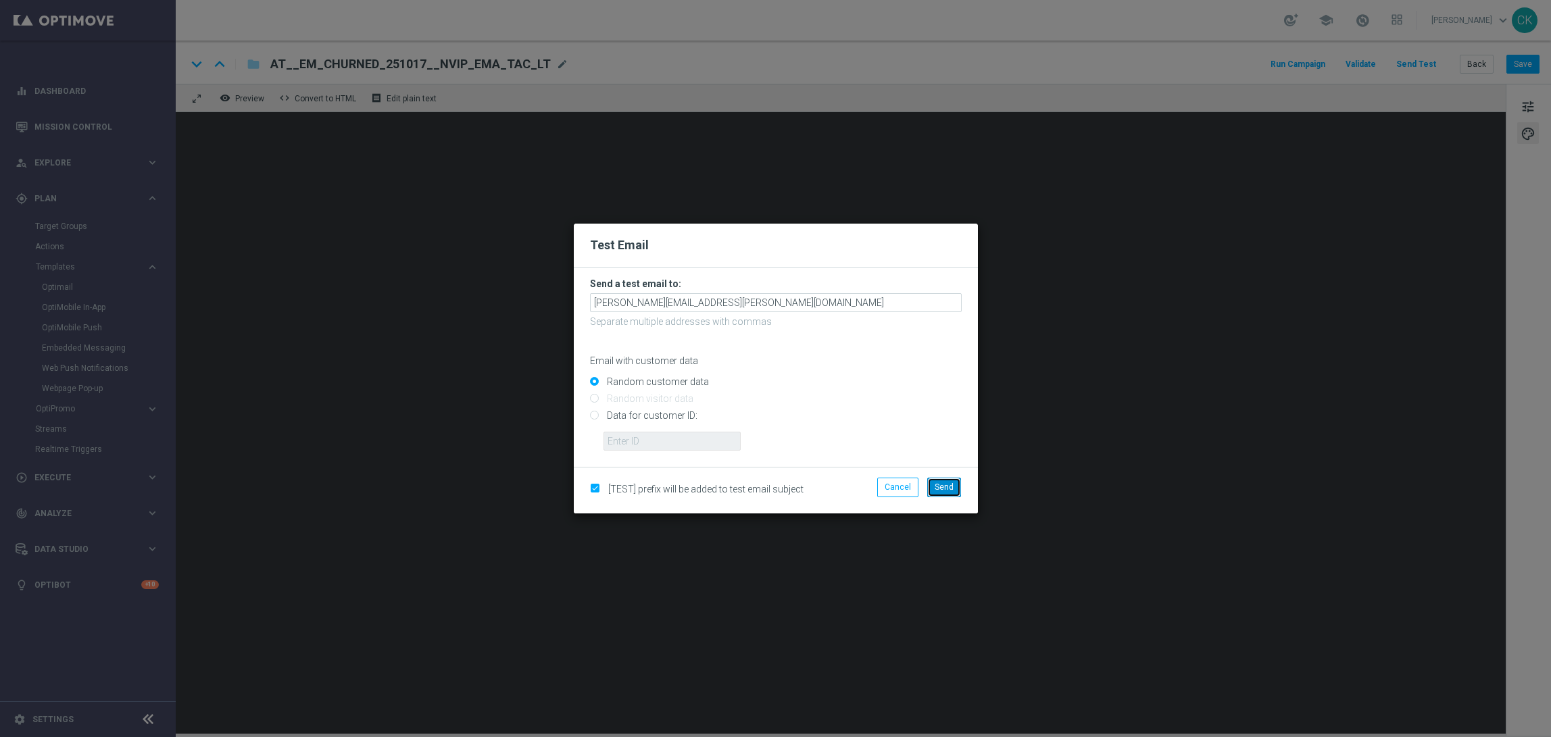
click at [952, 488] on span "Send" at bounding box center [944, 487] width 19 height 9
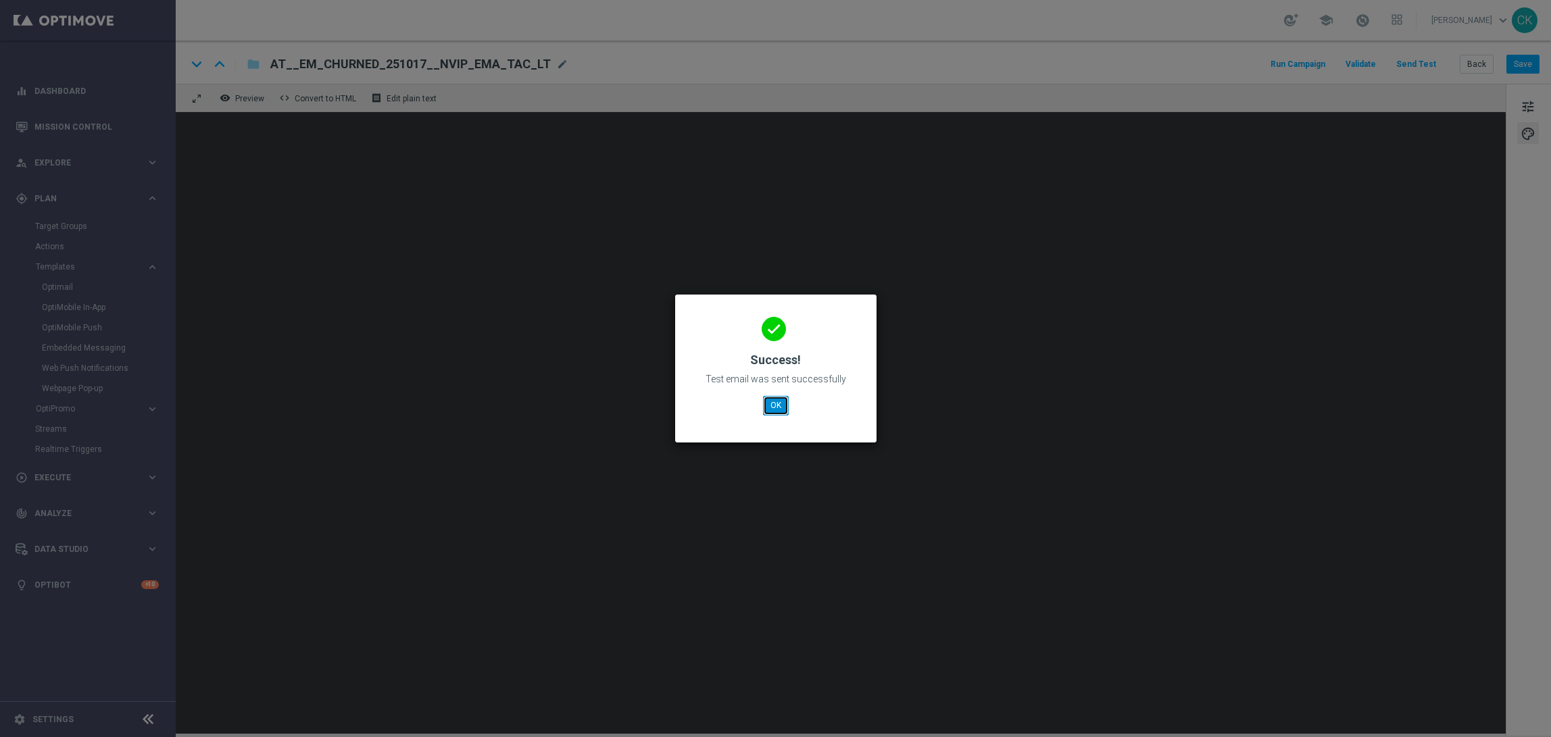
click at [773, 401] on button "OK" at bounding box center [776, 405] width 26 height 19
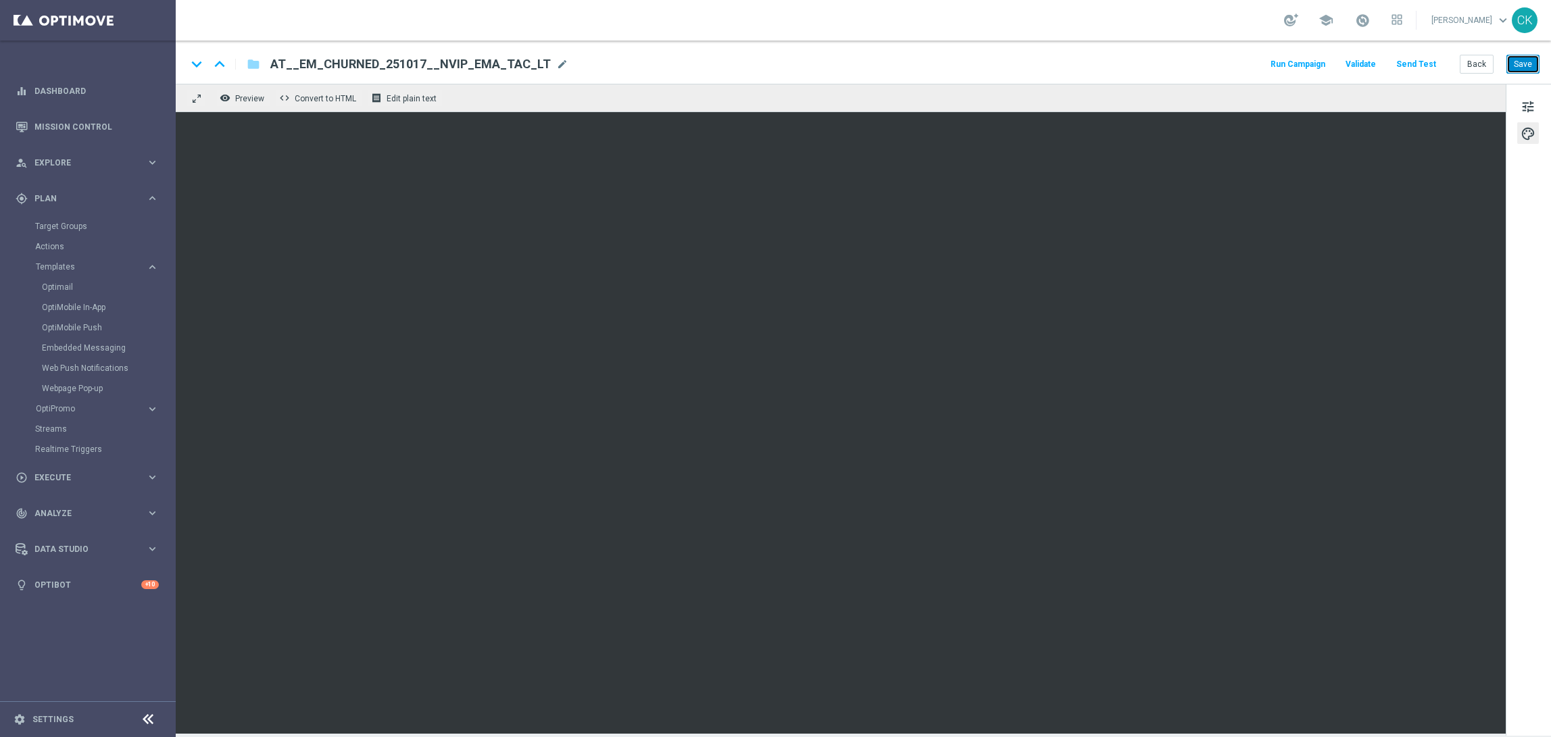
click at [1522, 62] on button "Save" at bounding box center [1522, 64] width 33 height 19
click at [1533, 59] on button "Save" at bounding box center [1522, 64] width 33 height 19
click at [1481, 64] on button "Back" at bounding box center [1477, 64] width 34 height 19
